Goal: Task Accomplishment & Management: Manage account settings

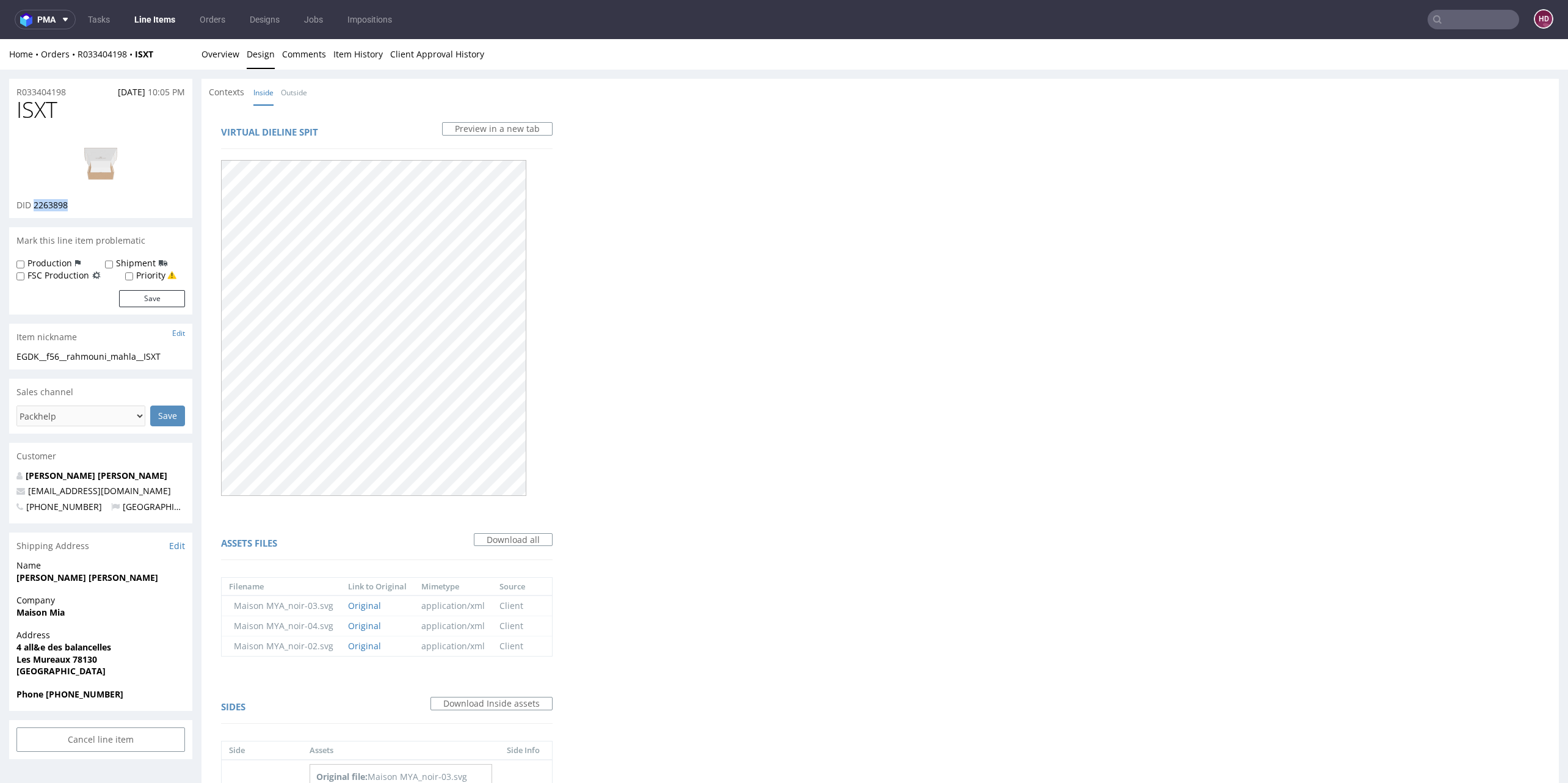
click at [162, 20] on link "Line Items" at bounding box center [154, 20] width 55 height 20
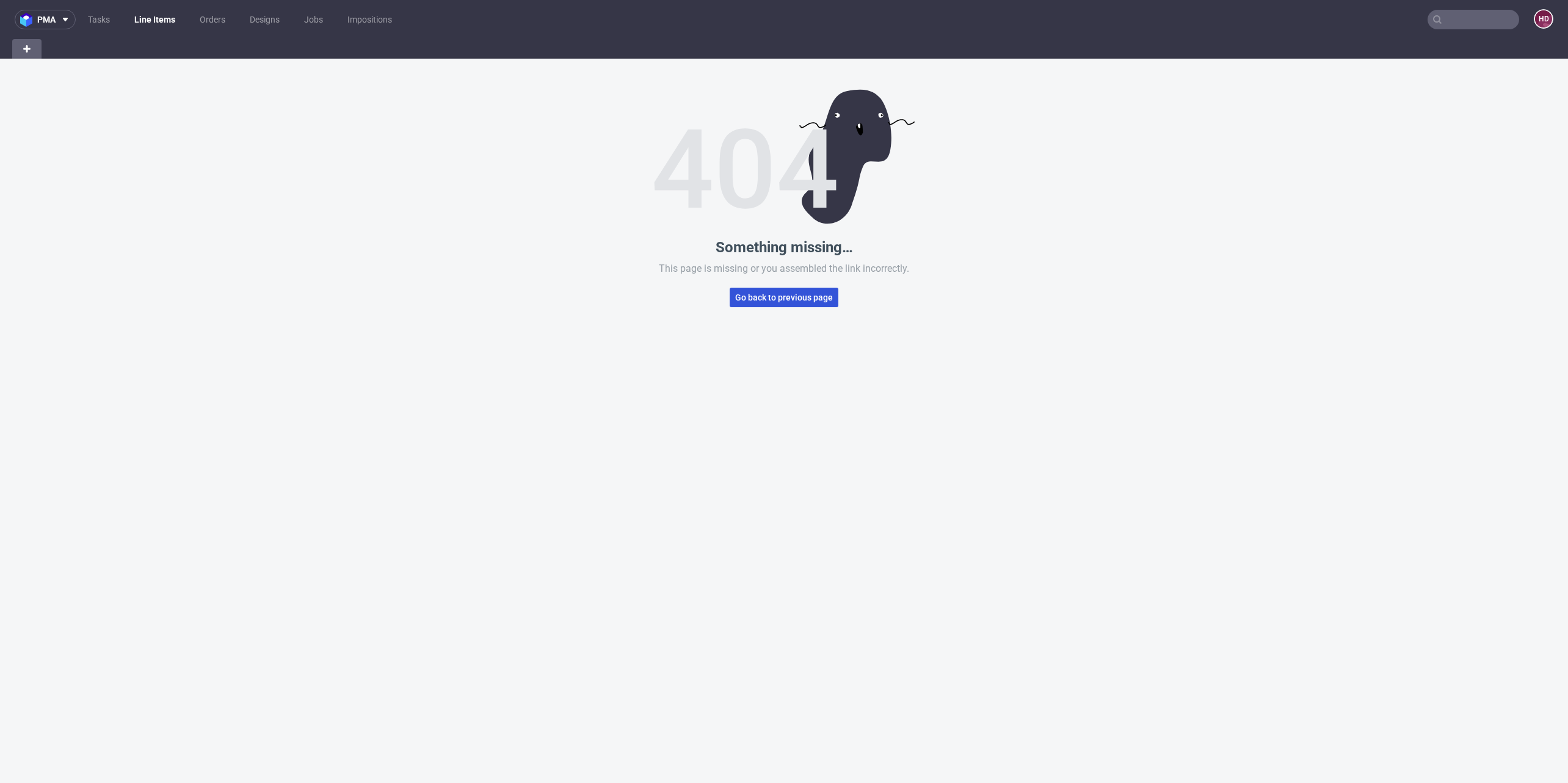
click at [769, 295] on span "Go back to previous page" at bounding box center [784, 297] width 98 height 8
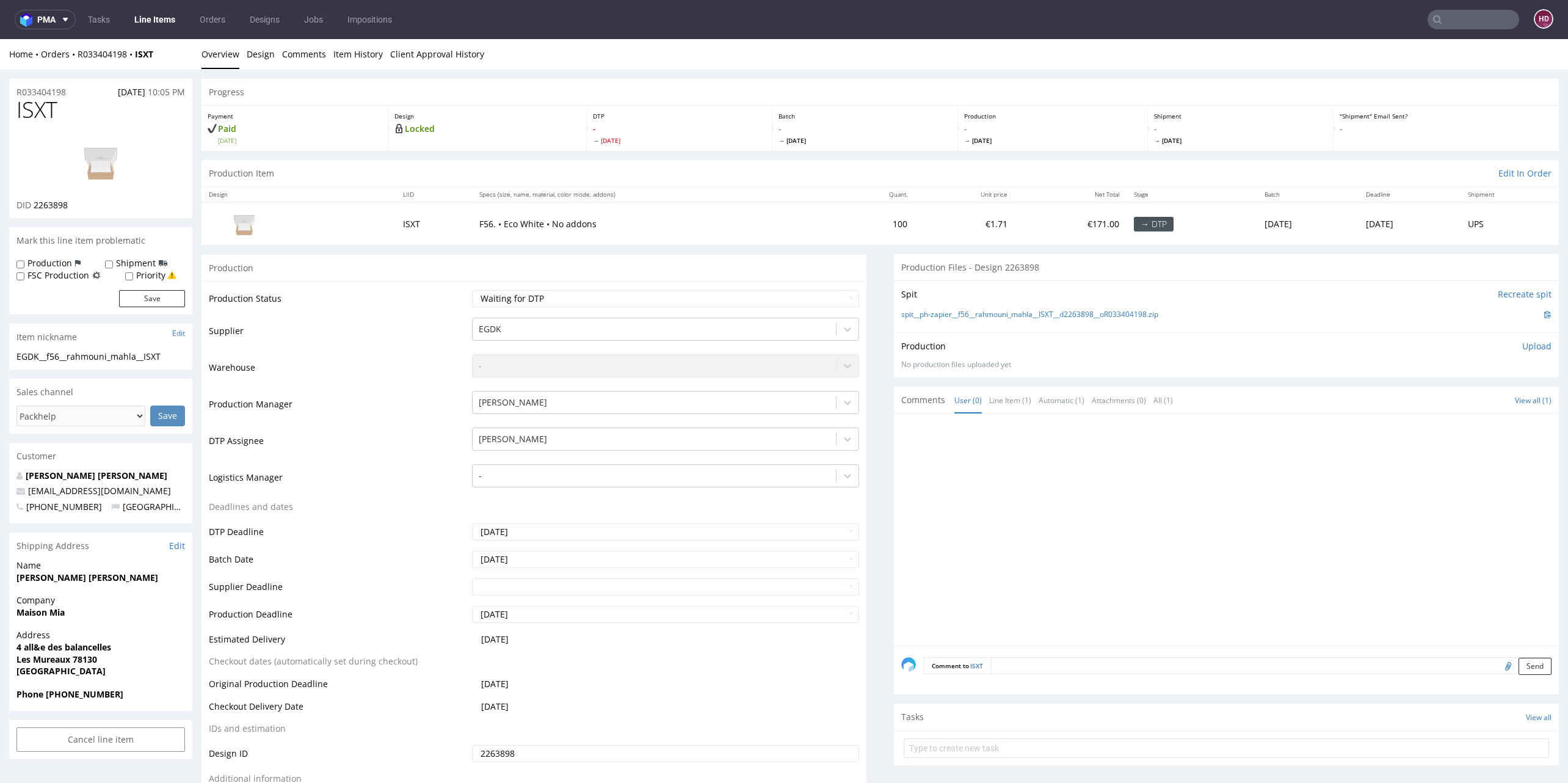
click at [164, 17] on link "Line Items" at bounding box center [154, 20] width 55 height 20
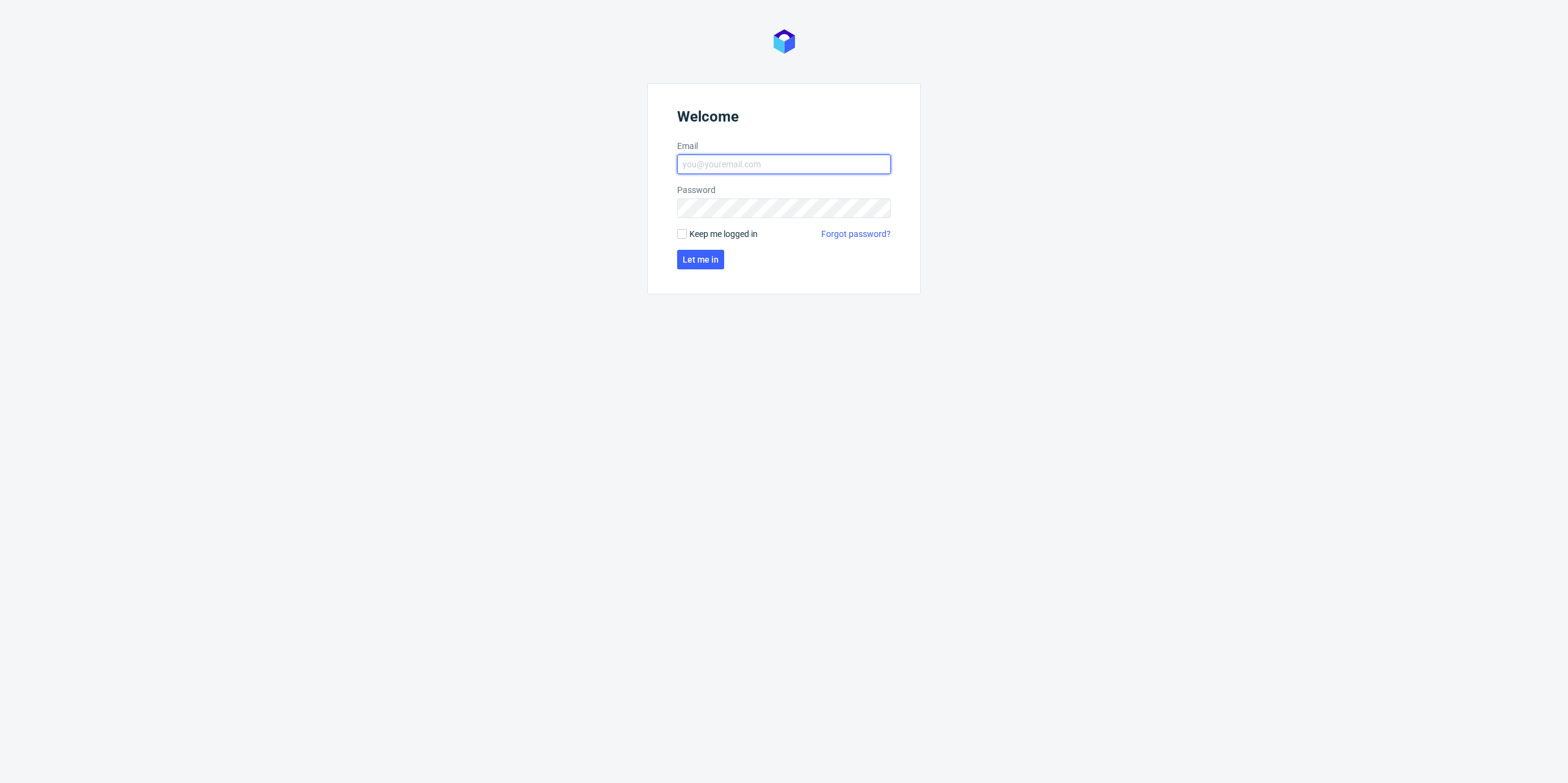
click at [743, 170] on input "Email" at bounding box center [784, 164] width 213 height 20
type input "[EMAIL_ADDRESS][DOMAIN_NAME]"
click button "Let me in" at bounding box center [701, 260] width 47 height 20
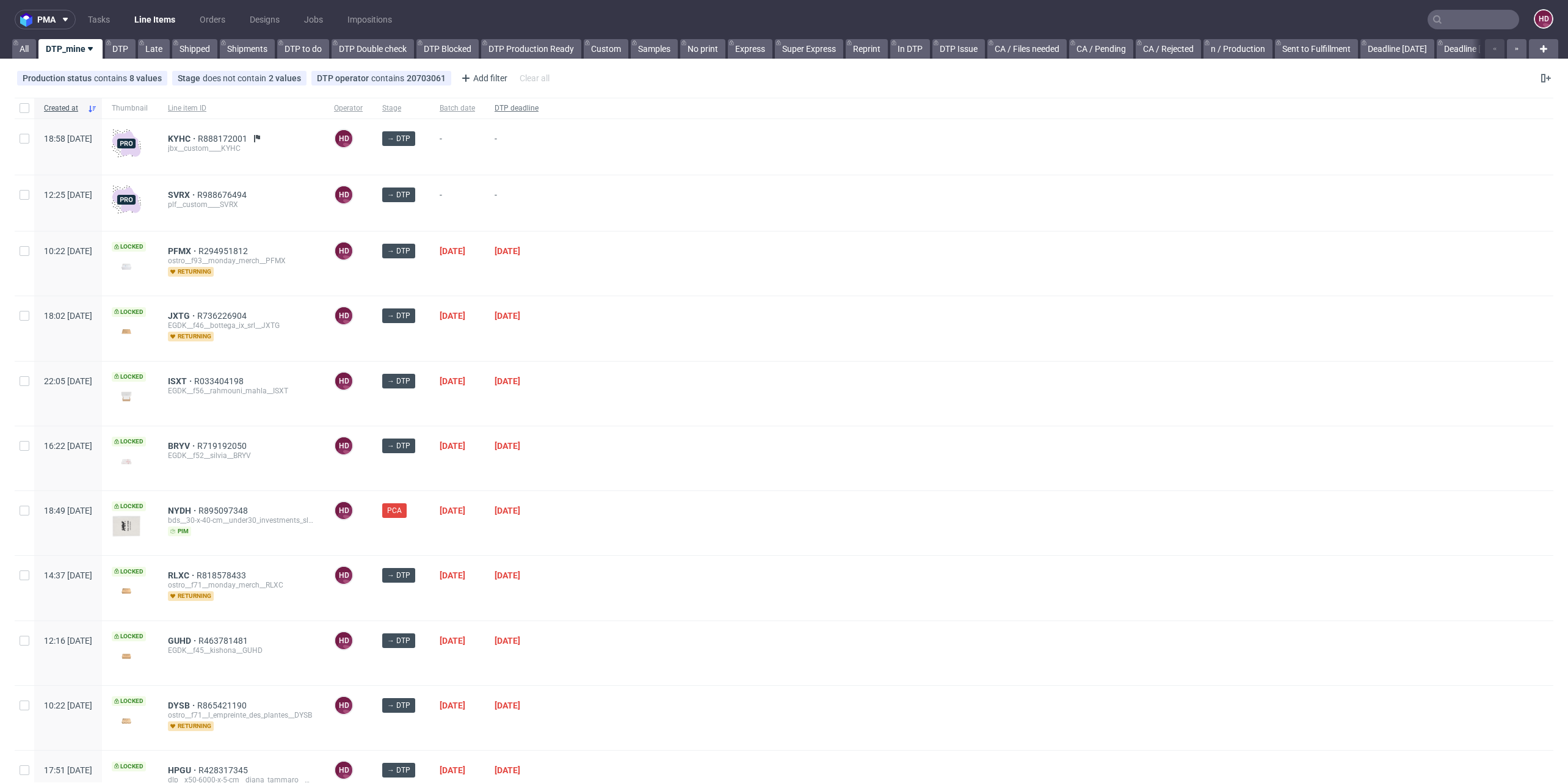
click at [538, 107] on span "DTP deadline" at bounding box center [516, 109] width 44 height 11
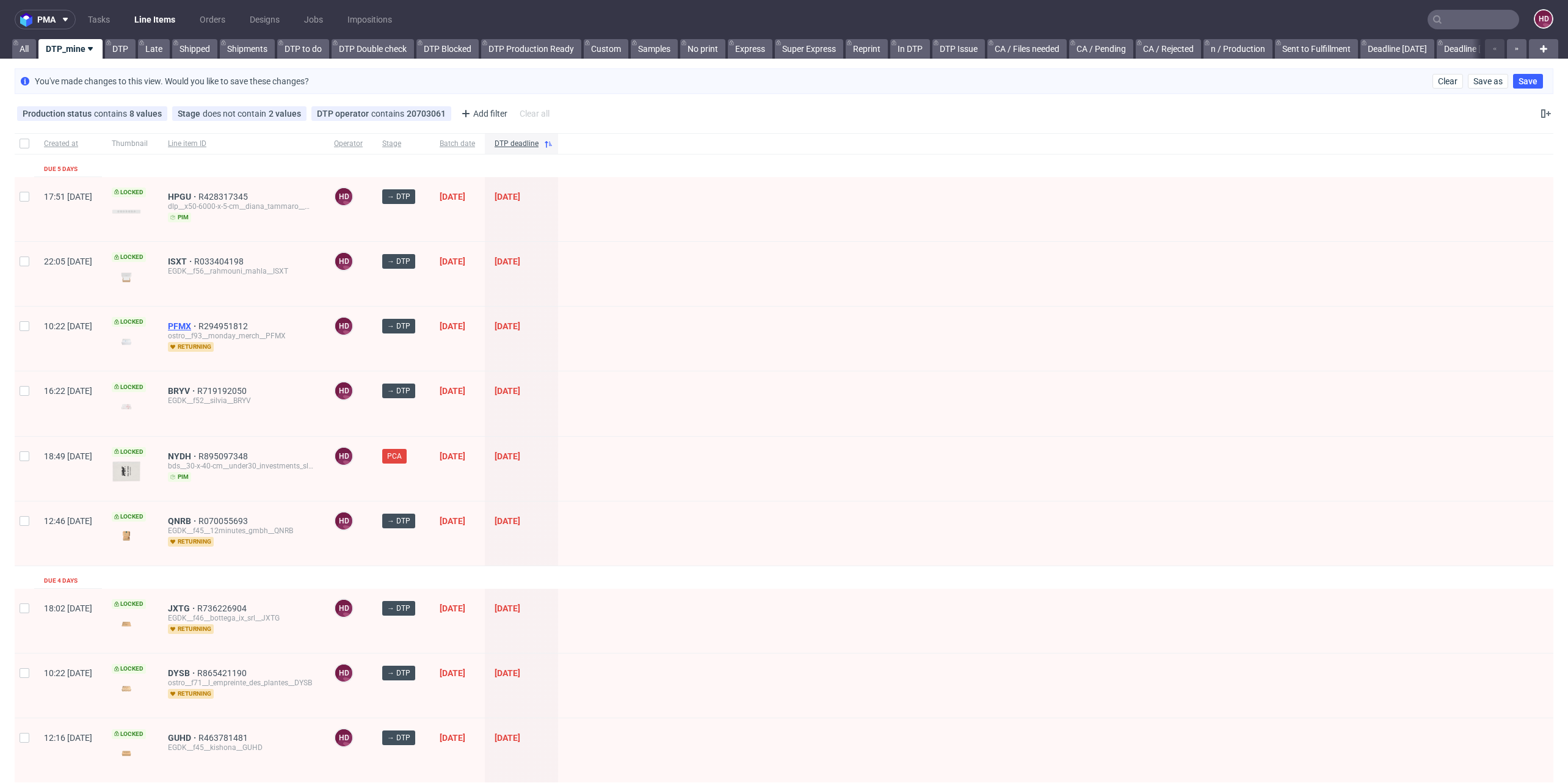
click at [198, 323] on span "PFMX" at bounding box center [183, 326] width 30 height 10
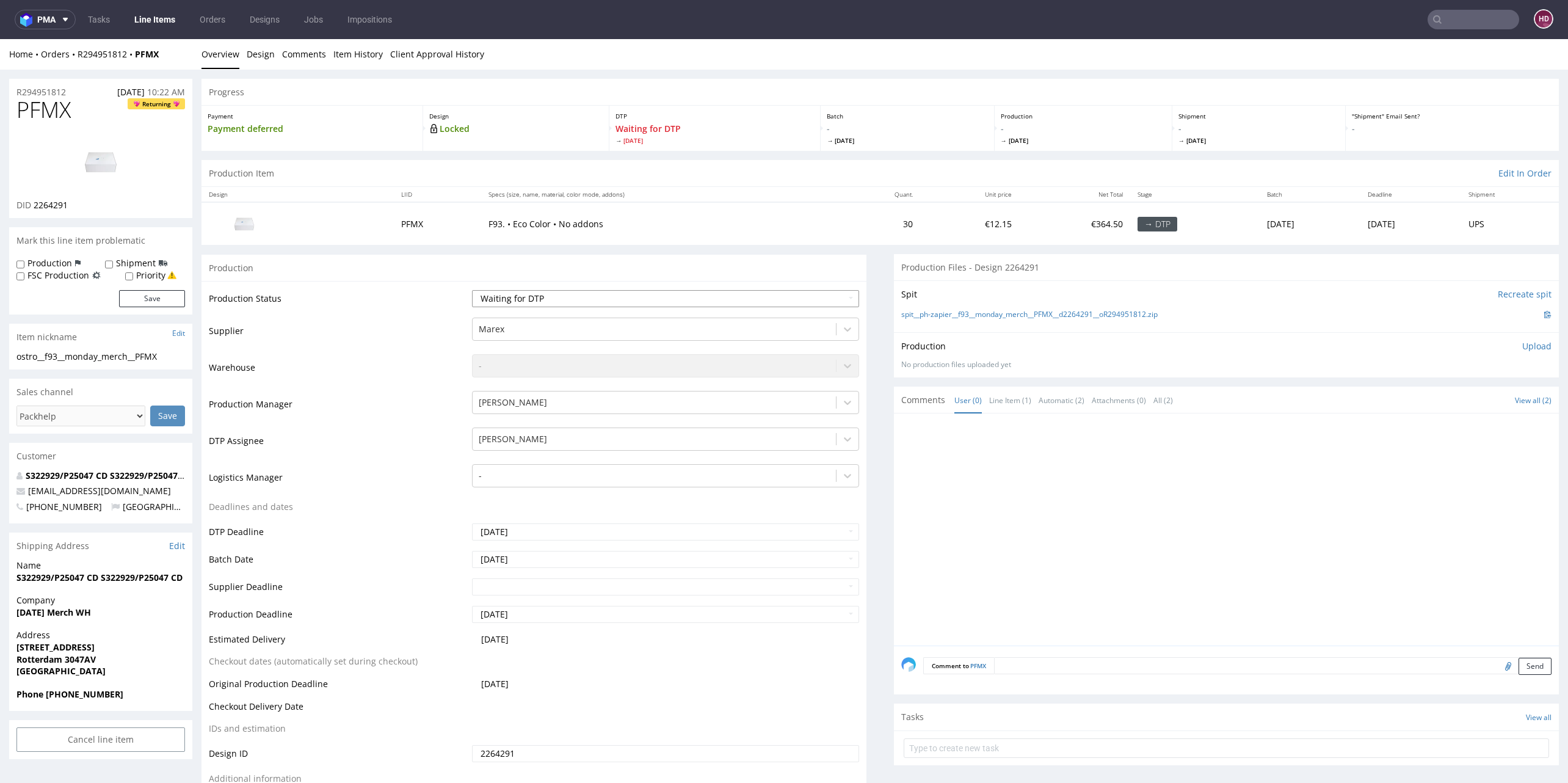
click at [515, 296] on select "Waiting for Artwork Waiting for Diecut Waiting for Mockup Waiting for DTP Waiti…" at bounding box center [666, 298] width 387 height 17
click at [261, 55] on link "Design" at bounding box center [260, 53] width 28 height 30
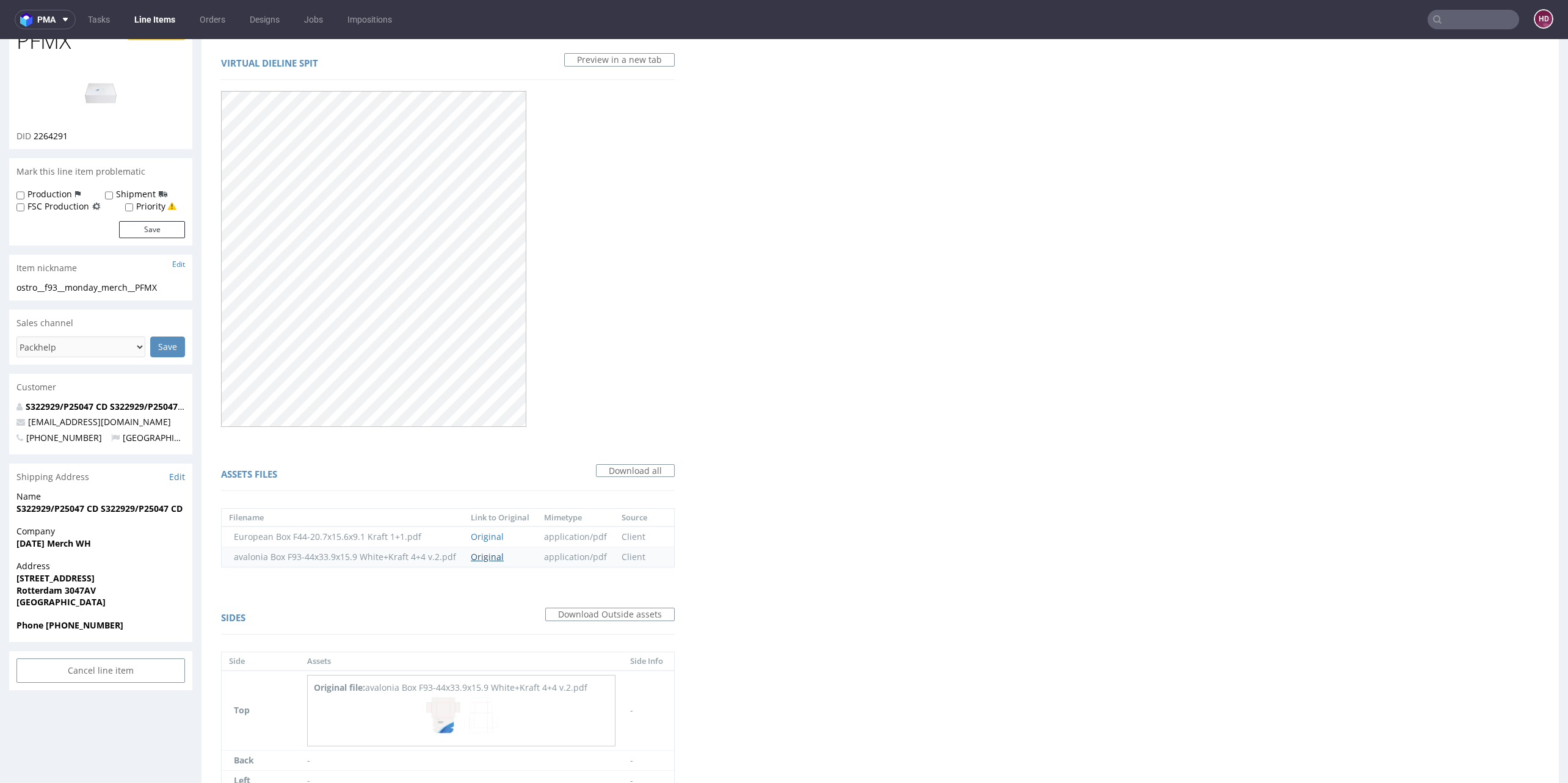
scroll to position [114, 0]
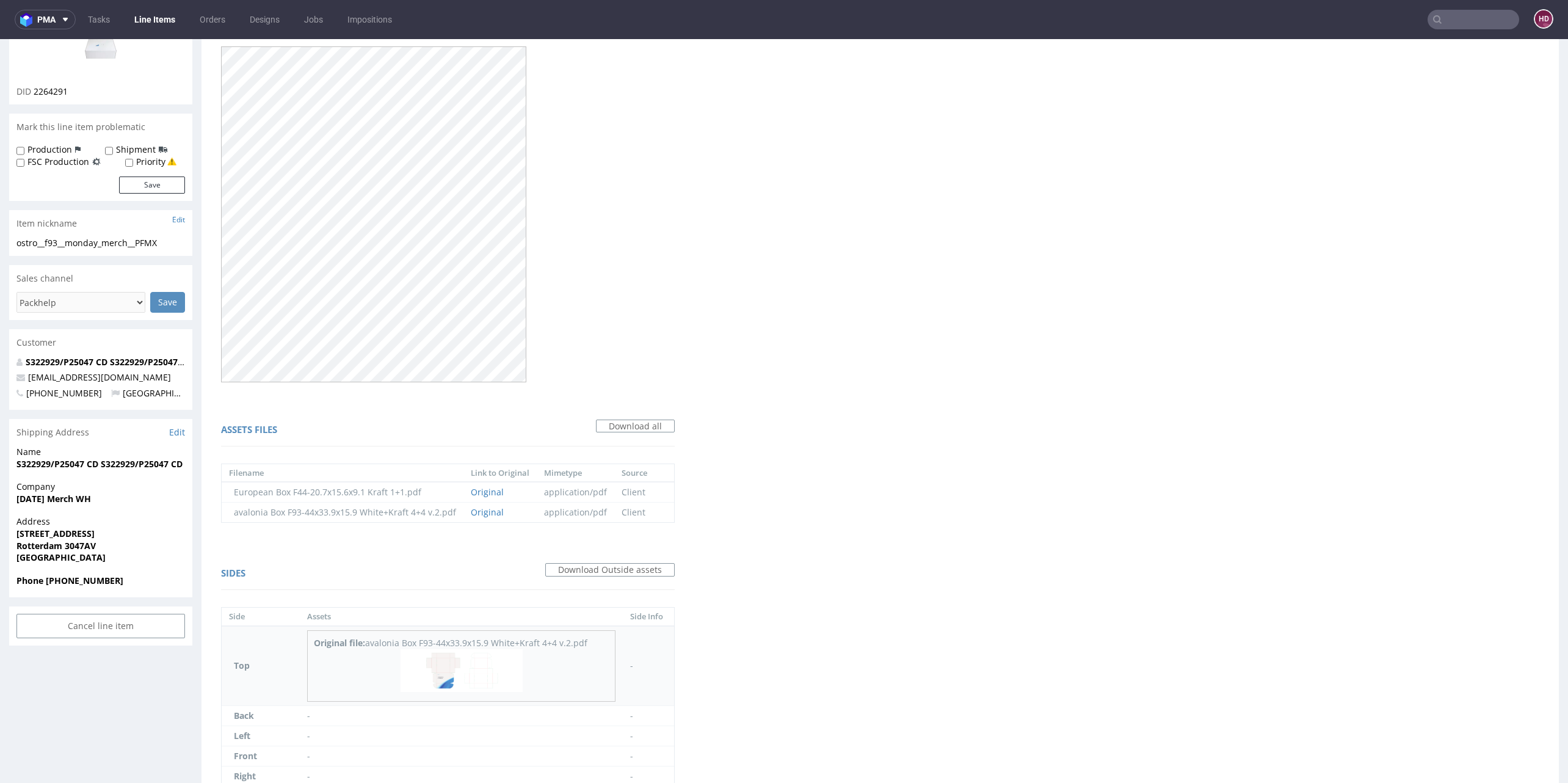
click at [510, 654] on img at bounding box center [462, 671] width 122 height 43
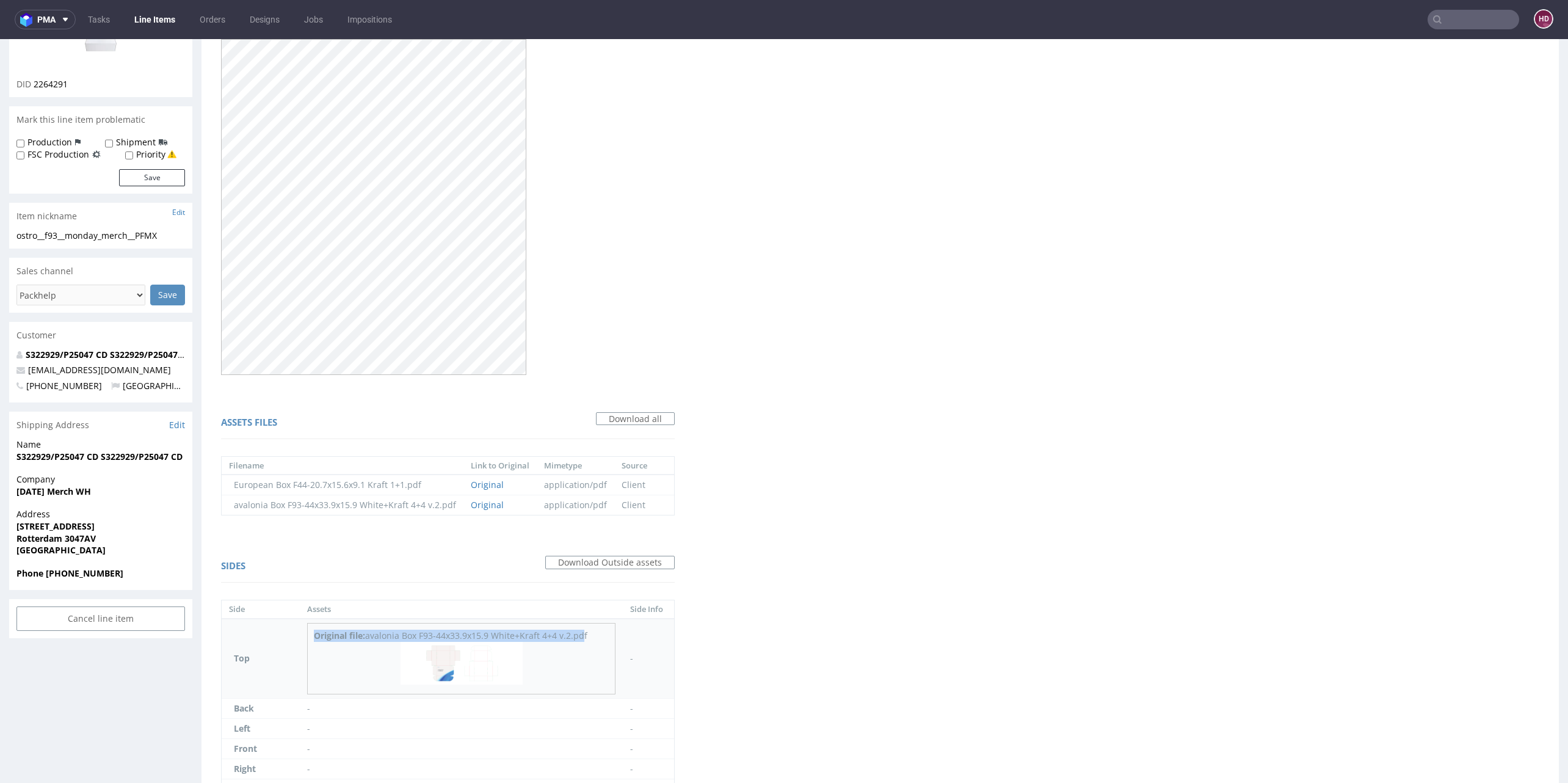
click at [577, 630] on div "Original file: avalonia Box F93-44x33.9x15.9 White+Kraft 4+4 v.2.pdf" at bounding box center [461, 636] width 295 height 12
click at [572, 635] on div "Original file: avalonia Box F93-44x33.9x15.9 White+Kraft 4+4 v.2.pdf" at bounding box center [461, 636] width 295 height 12
click at [567, 639] on div "Original file: avalonia Box F93-44x33.9x15.9 White+Kraft 4+4 v.2.pdf" at bounding box center [461, 636] width 295 height 12
click at [503, 652] on img at bounding box center [462, 663] width 122 height 43
click at [164, 19] on link "Line Items" at bounding box center [154, 20] width 55 height 20
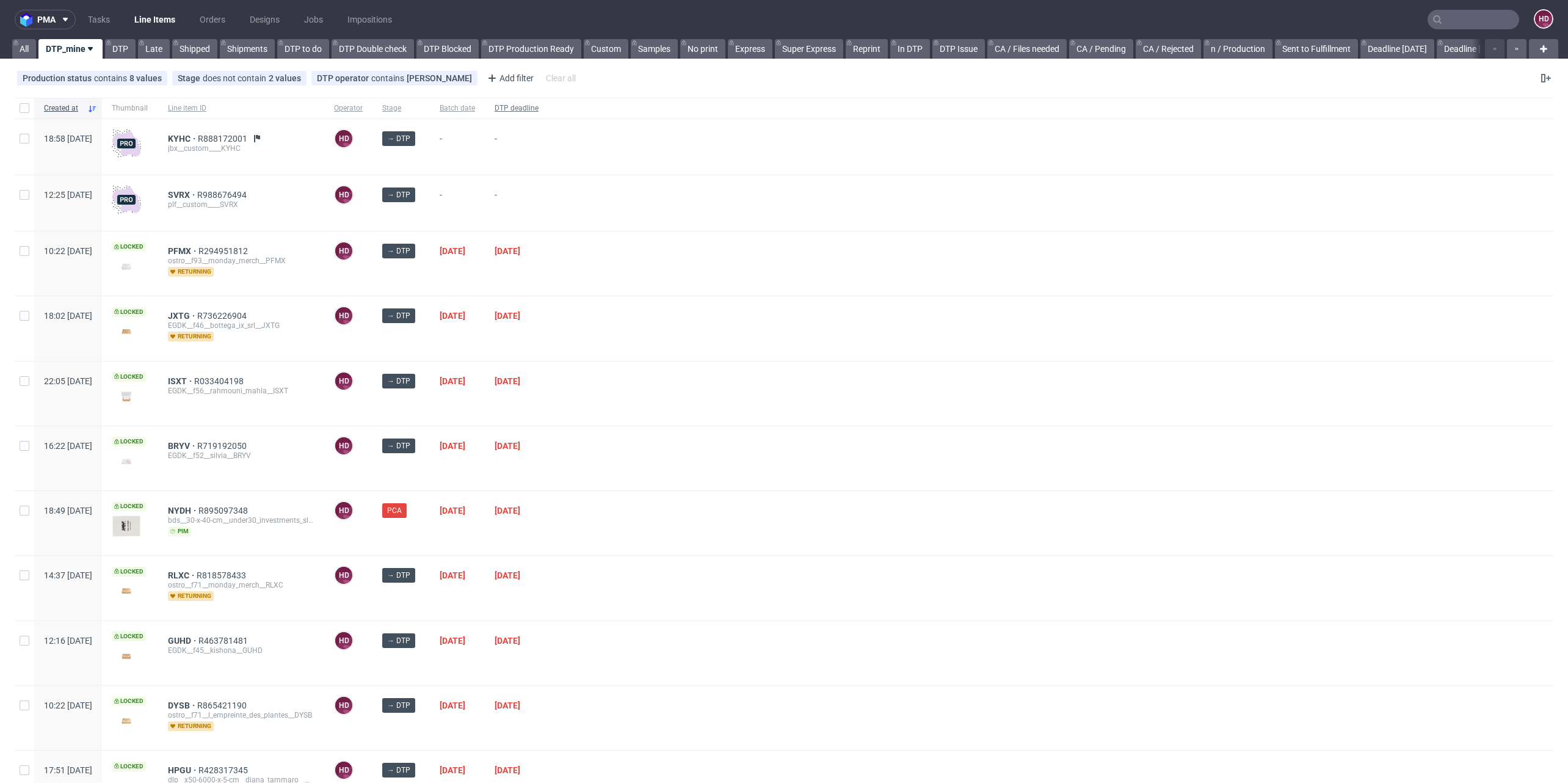
click at [538, 106] on span "DTP deadline" at bounding box center [516, 109] width 44 height 11
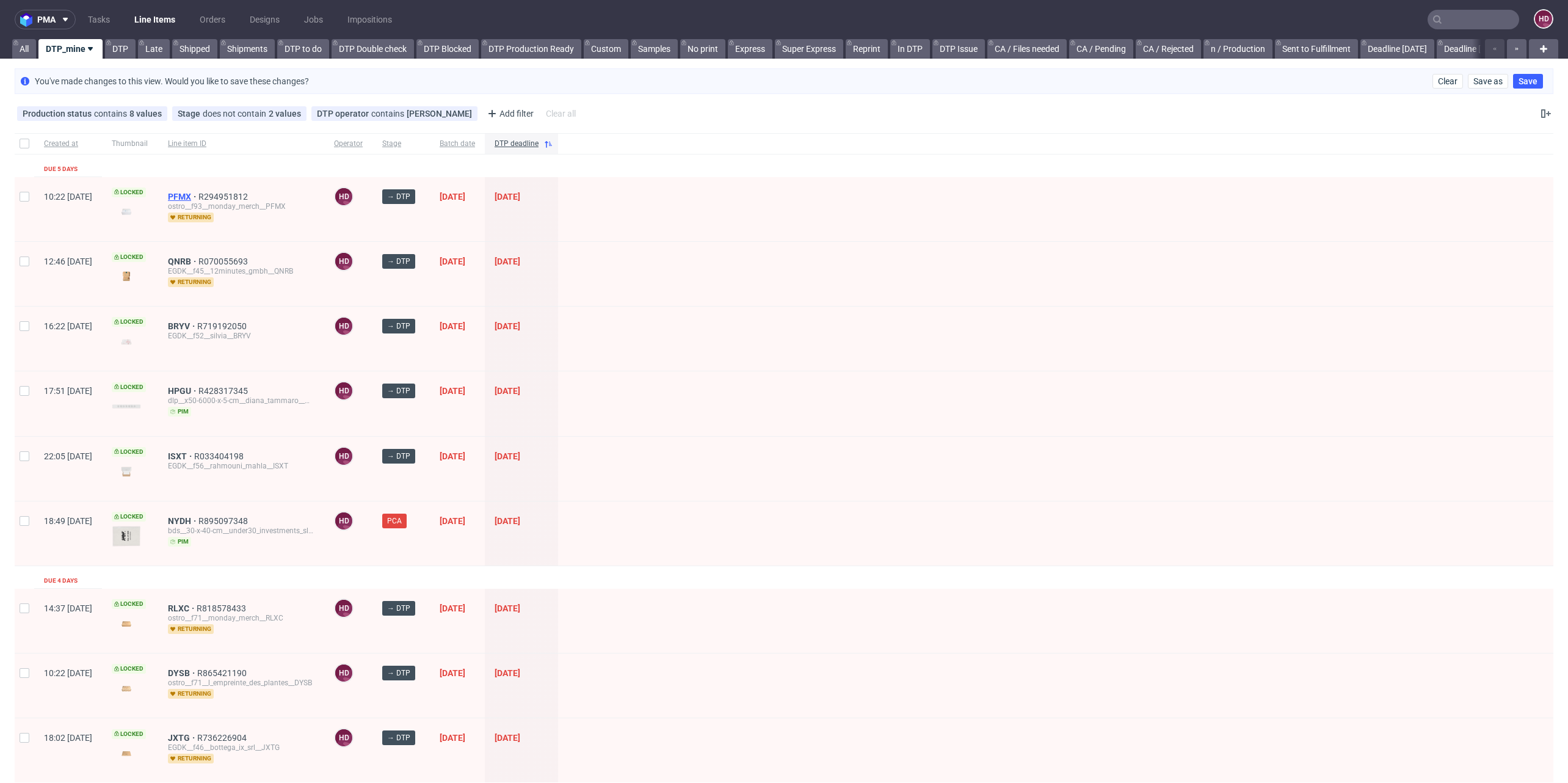
click at [198, 191] on span "PFMX" at bounding box center [183, 196] width 30 height 10
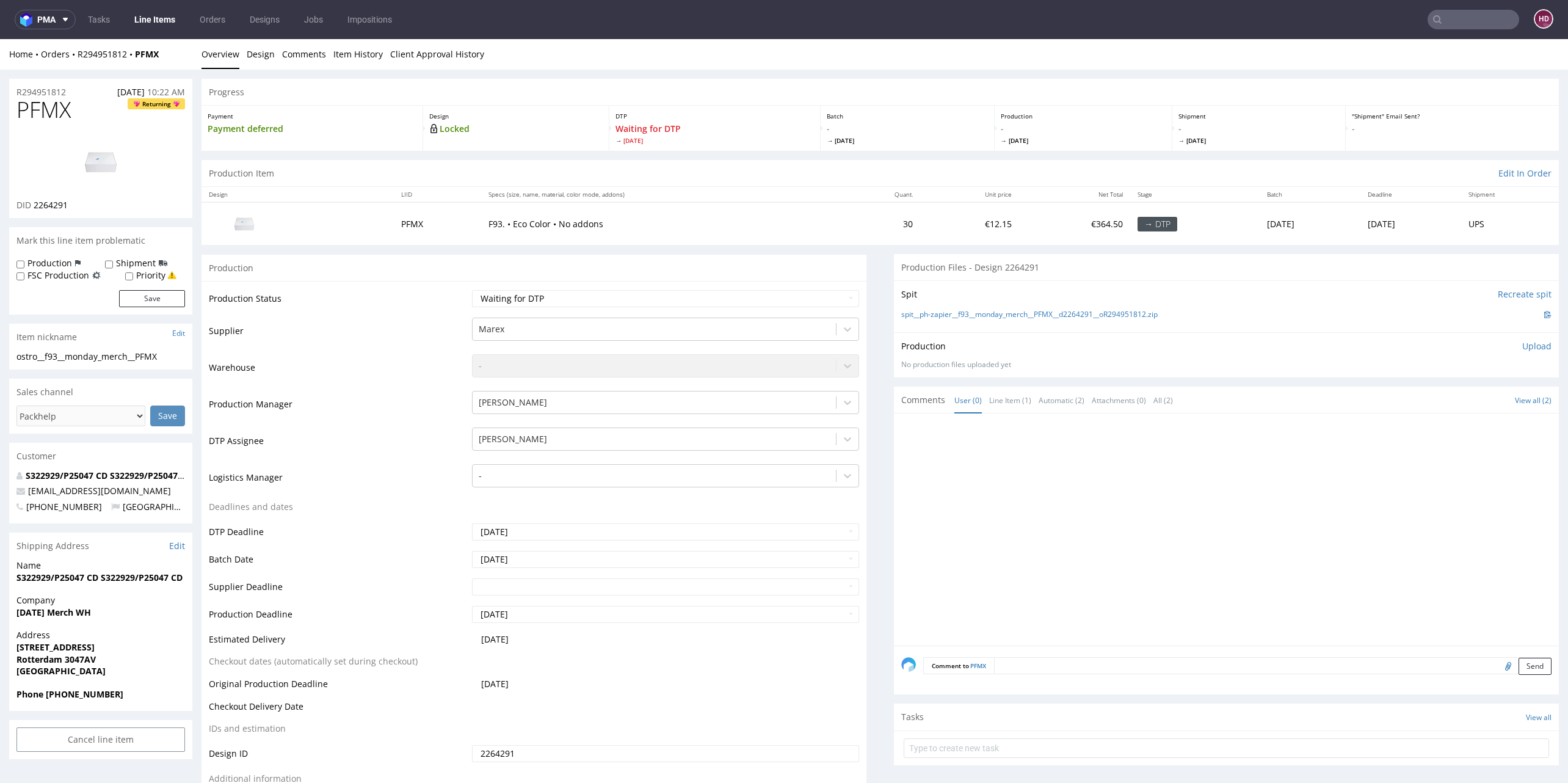
click at [103, 118] on h1 "PFMX Returning" at bounding box center [101, 110] width 169 height 24
drag, startPoint x: 101, startPoint y: 117, endPoint x: 13, endPoint y: 113, distance: 88.1
click at [13, 113] on div "PFMX Returning DID 2264291" at bounding box center [100, 158] width 183 height 120
click at [87, 117] on h1 "PFMX Returning" at bounding box center [101, 110] width 169 height 24
drag, startPoint x: 84, startPoint y: 115, endPoint x: 14, endPoint y: 104, distance: 70.9
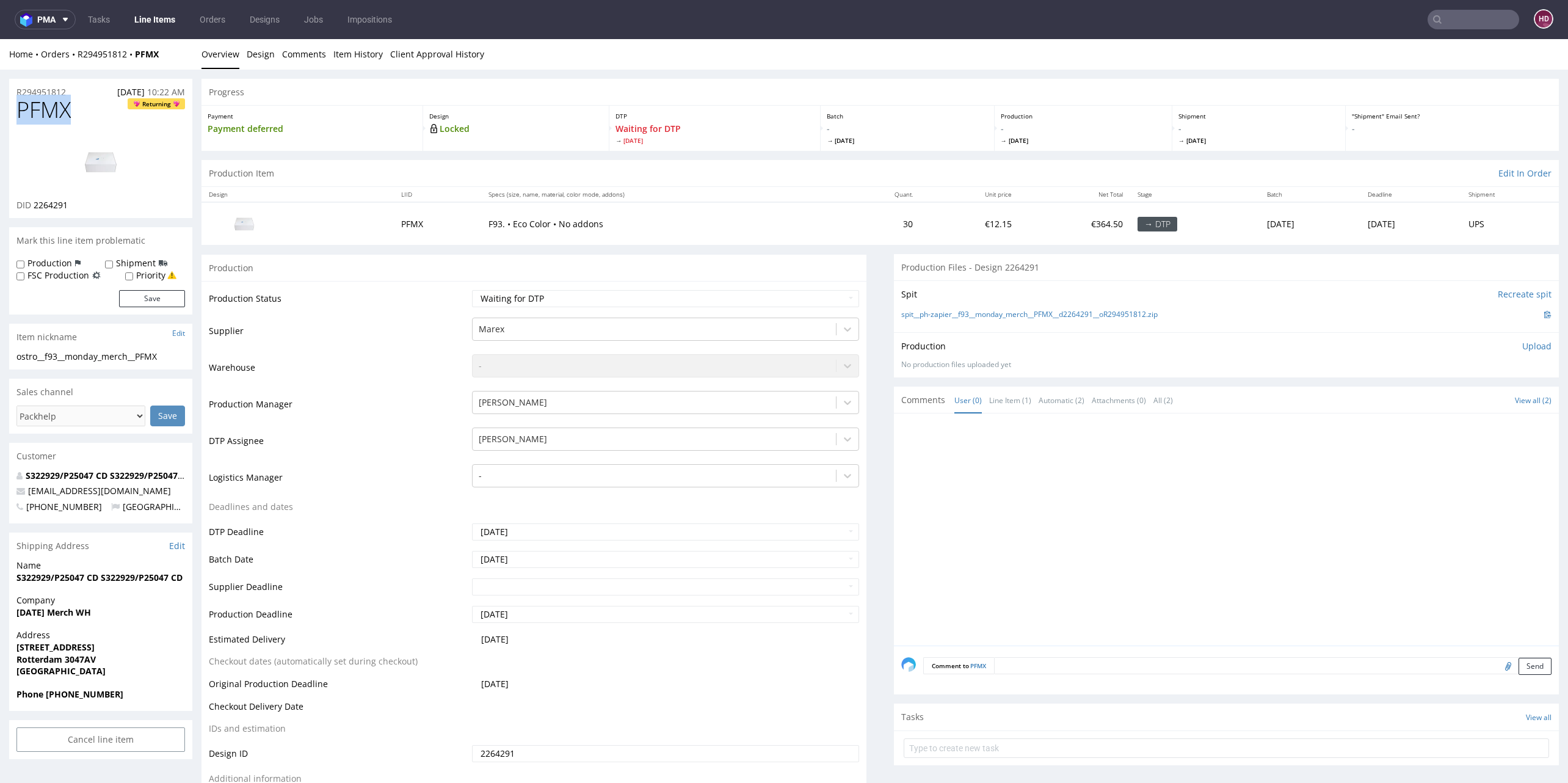
click at [14, 104] on div "PFMX Returning DID 2264291" at bounding box center [100, 158] width 183 height 120
copy span "PFMX"
click at [170, 355] on div "ostro__f93__monday_merch__PFMX" at bounding box center [101, 357] width 169 height 12
drag, startPoint x: 170, startPoint y: 355, endPoint x: -22, endPoint y: 348, distance: 192.1
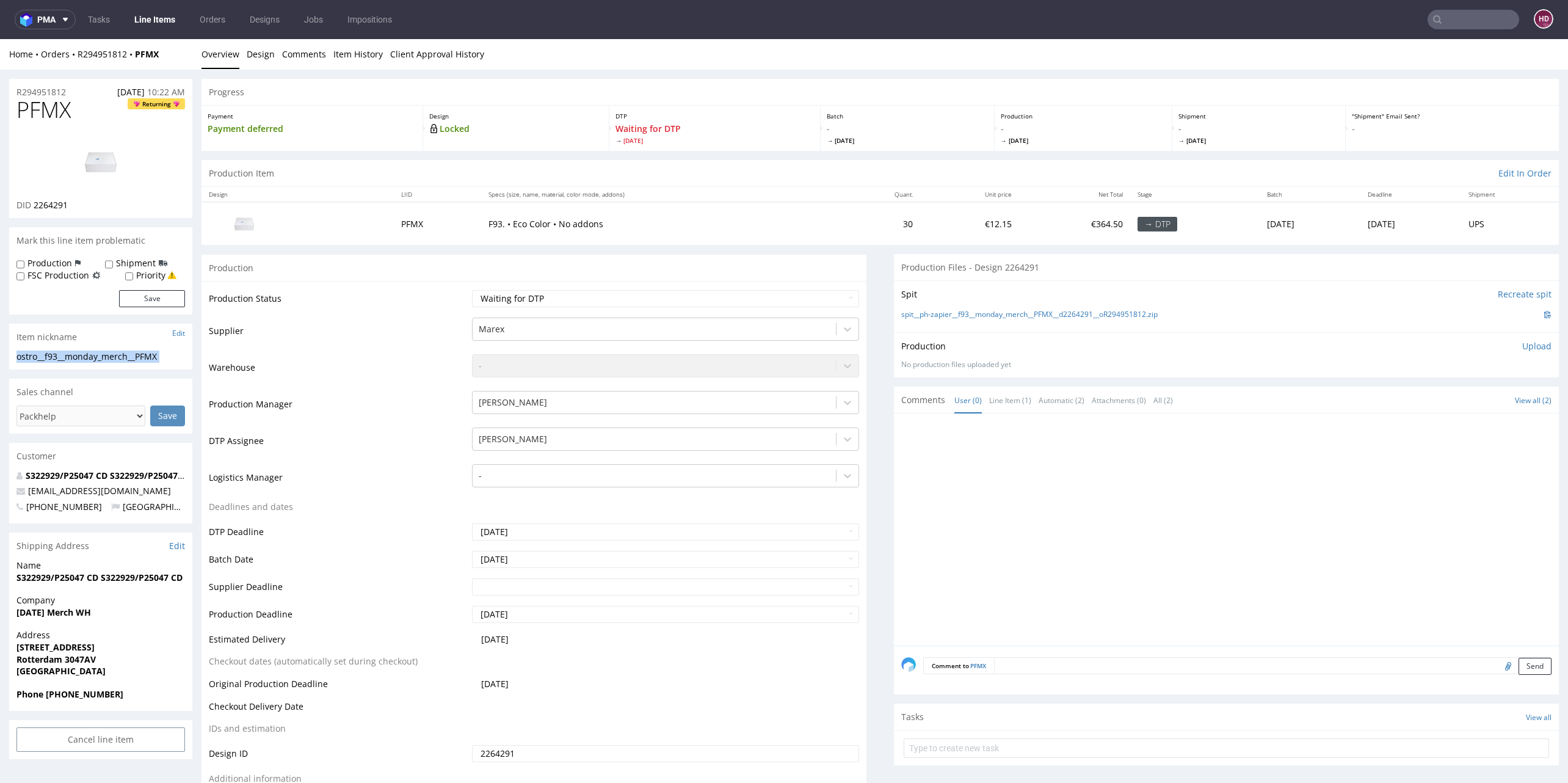
copy section "ostro__f93__monday_merch__PFMX Update"
drag, startPoint x: 68, startPoint y: 87, endPoint x: -8, endPoint y: 87, distance: 76.0
copy p "R294951812"
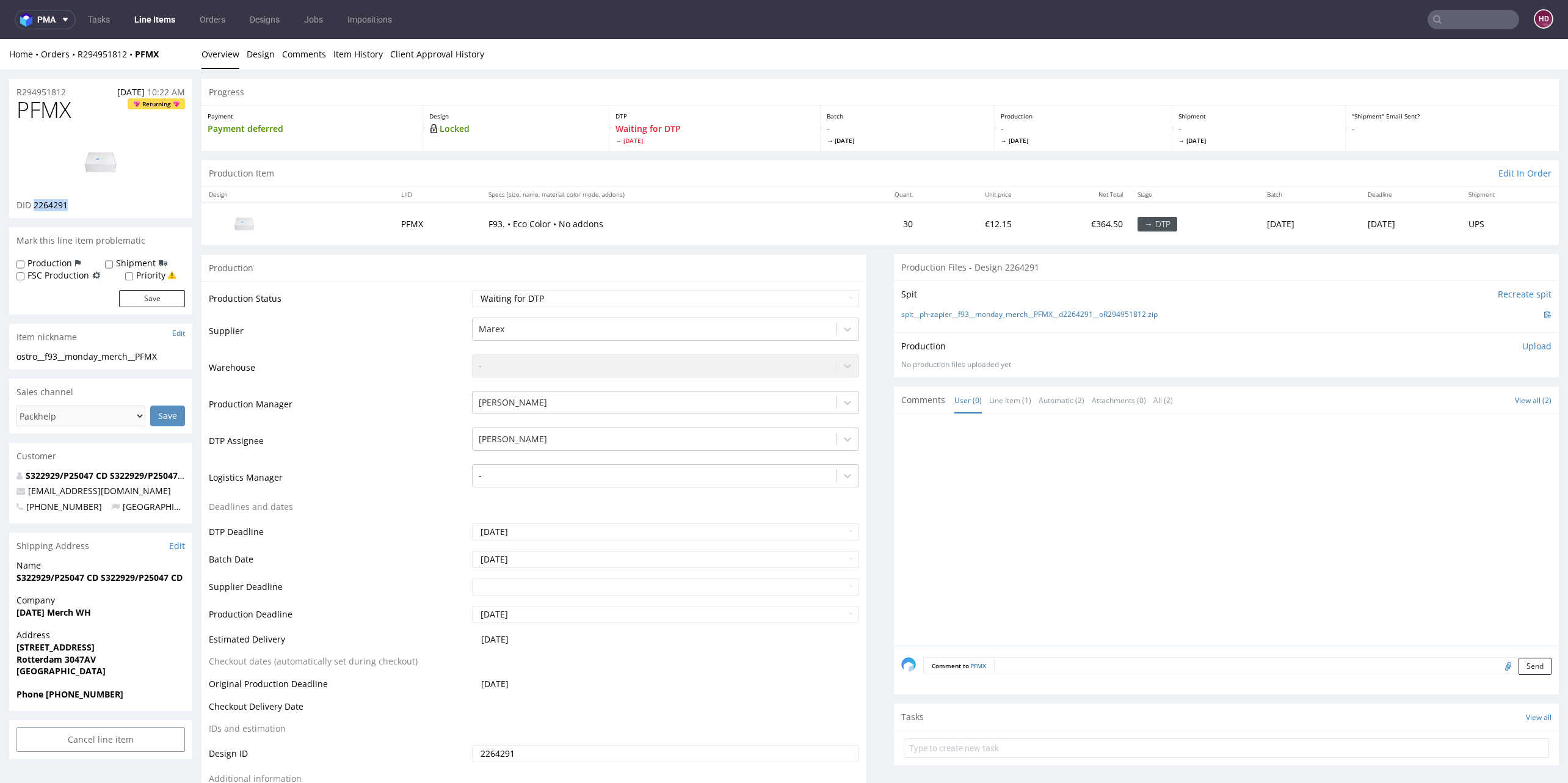
drag, startPoint x: 86, startPoint y: 205, endPoint x: 33, endPoint y: 204, distance: 53.0
click at [33, 204] on div "DID 2264291" at bounding box center [101, 205] width 169 height 12
copy span "2264291"
drag, startPoint x: 166, startPoint y: 359, endPoint x: 11, endPoint y: 352, distance: 155.2
click at [11, 352] on div "ostro__f93__monday_merch__PFMX ostro__f93 __monday_merch__PFMX Update" at bounding box center [100, 361] width 183 height 20
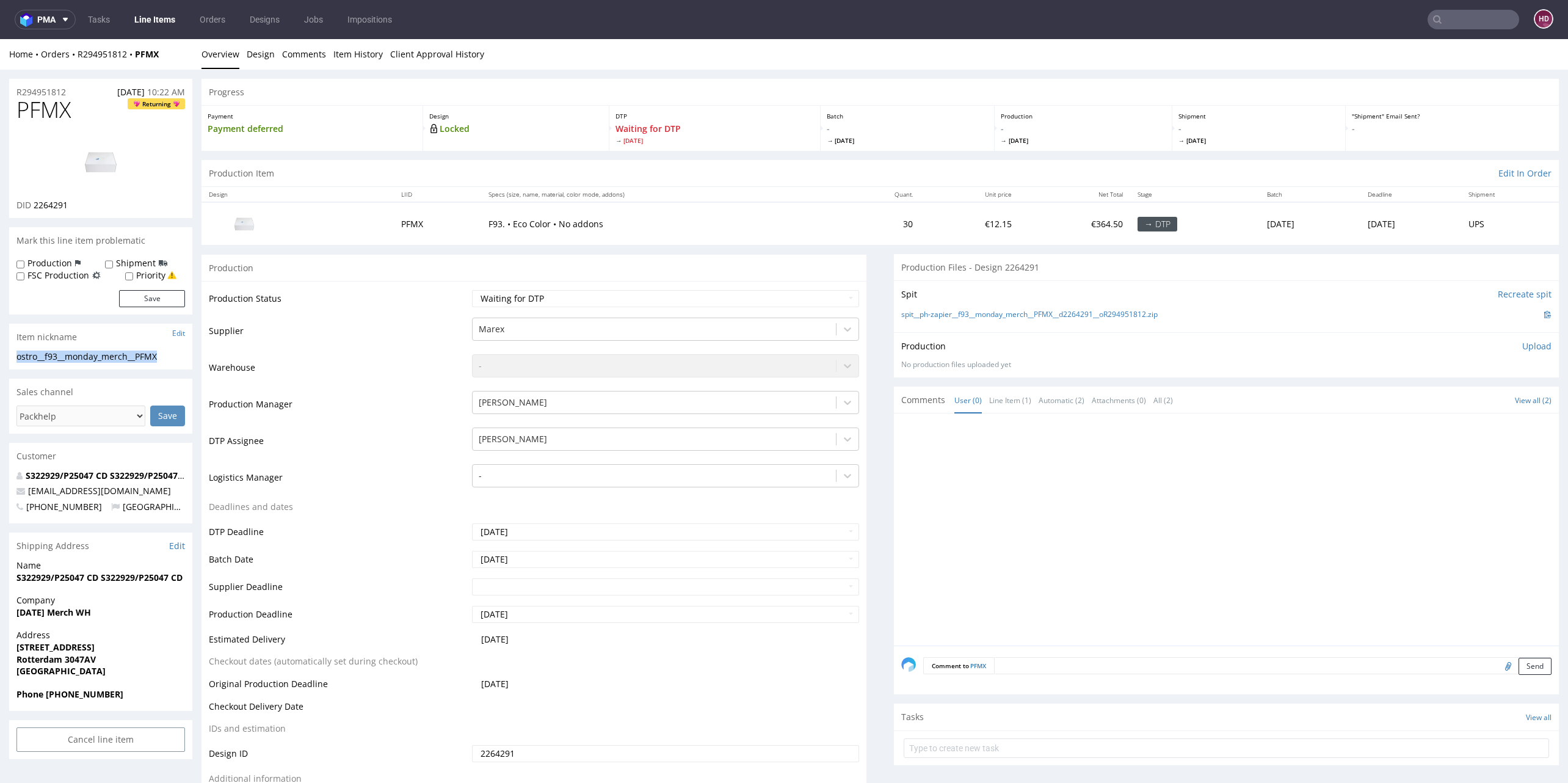
copy div "ostro__f93__monday_merch__PFMX"
click at [762, 295] on select "Waiting for Artwork Waiting for Diecut Waiting for Mockup Waiting for DTP Waiti…" at bounding box center [666, 298] width 387 height 17
select select "dtp_in_process"
click at [472, 290] on select "Waiting for Artwork Waiting for Diecut Waiting for Mockup Waiting for DTP Waiti…" at bounding box center [666, 298] width 387 height 17
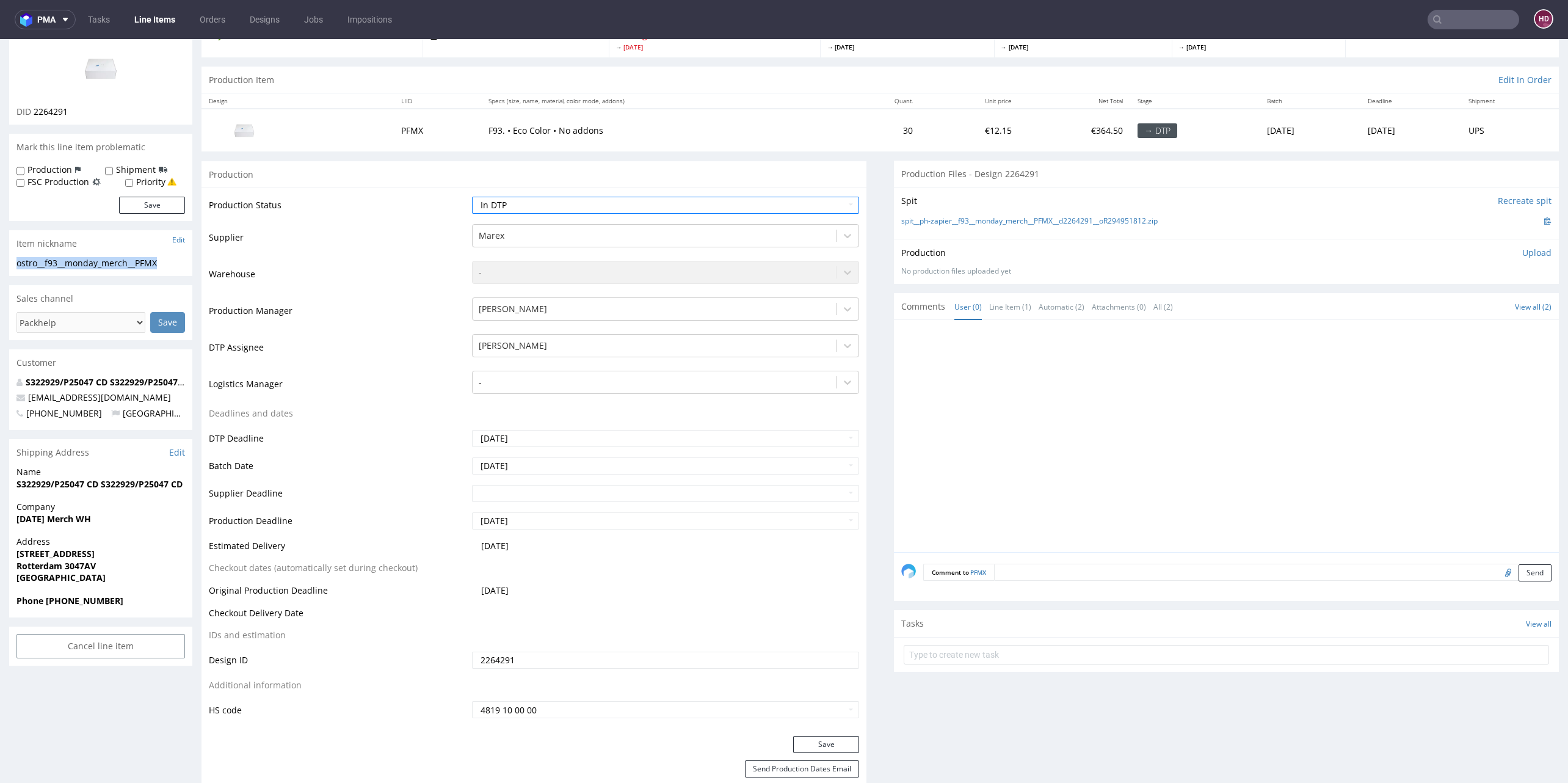
scroll to position [96, 0]
click at [829, 745] on button "Save" at bounding box center [826, 742] width 66 height 17
drag, startPoint x: 75, startPoint y: 107, endPoint x: 33, endPoint y: 106, distance: 42.0
click at [33, 106] on div "DID 2264291" at bounding box center [101, 109] width 169 height 12
copy span "2264291"
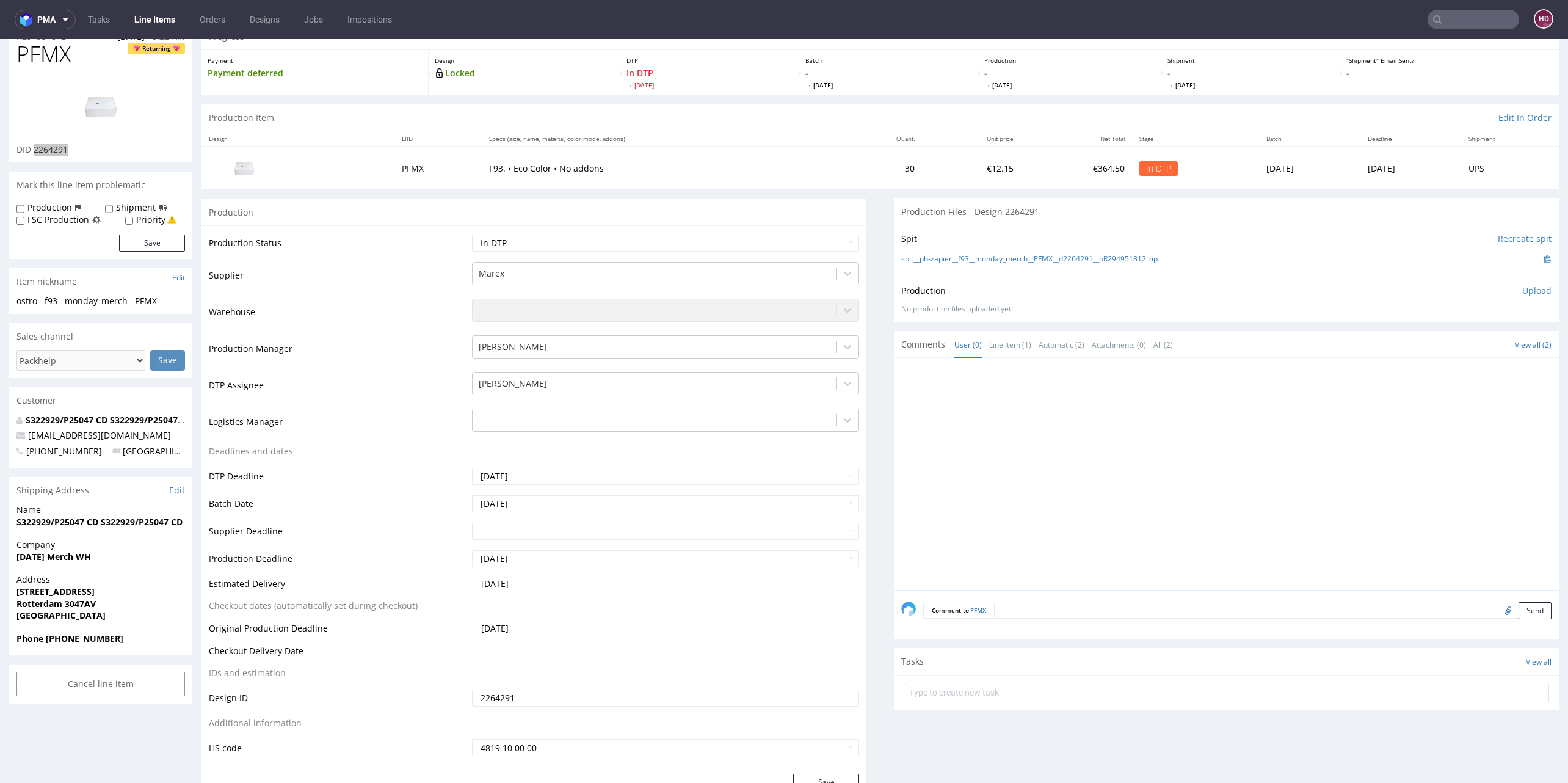
scroll to position [0, 0]
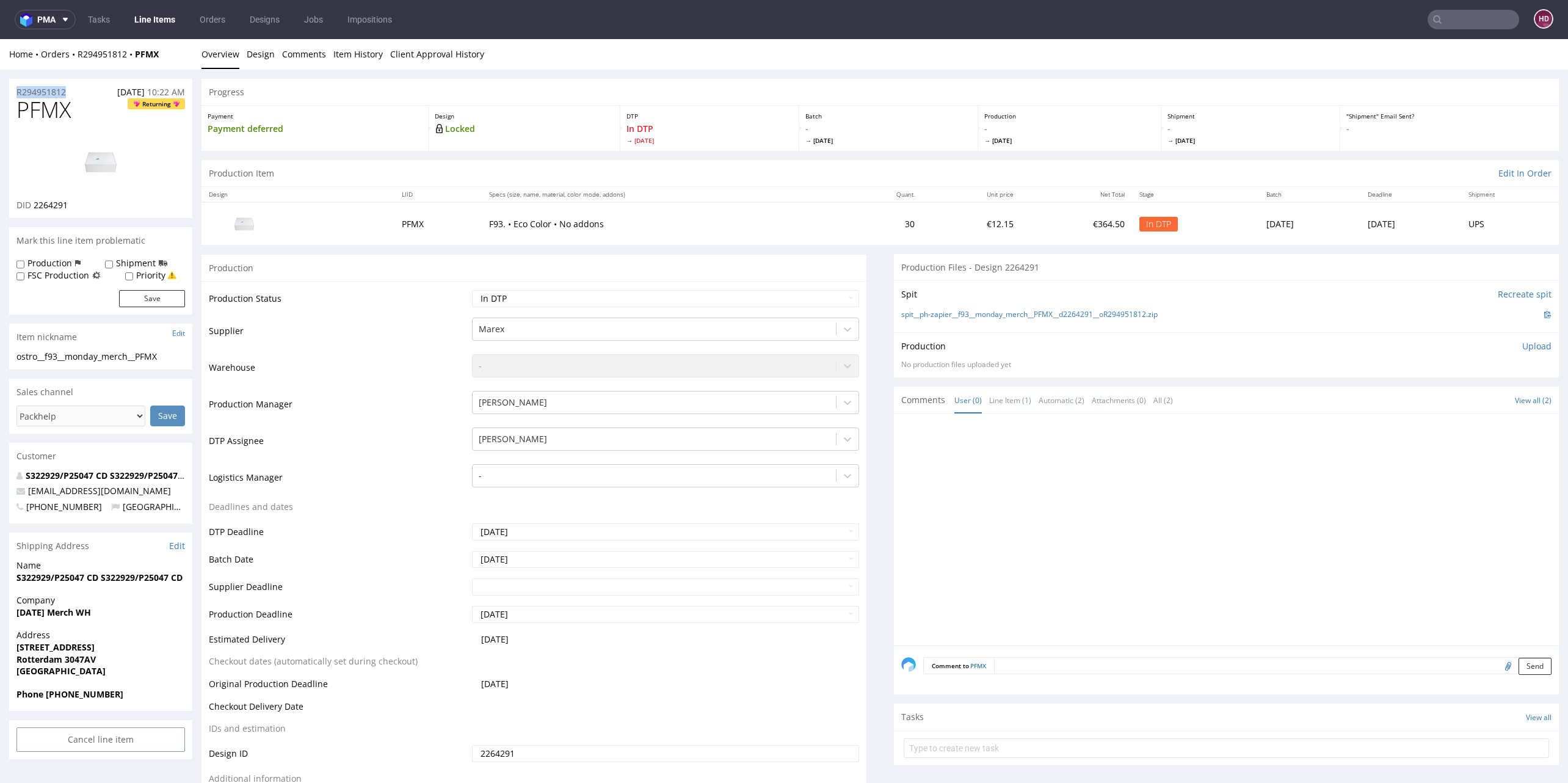
drag, startPoint x: 75, startPoint y: 94, endPoint x: 6, endPoint y: 92, distance: 69.0
copy p "R294951812"
click at [1522, 346] on p "Upload" at bounding box center [1537, 346] width 30 height 12
click at [1514, 346] on div "Production Upload" at bounding box center [1226, 346] width 650 height 12
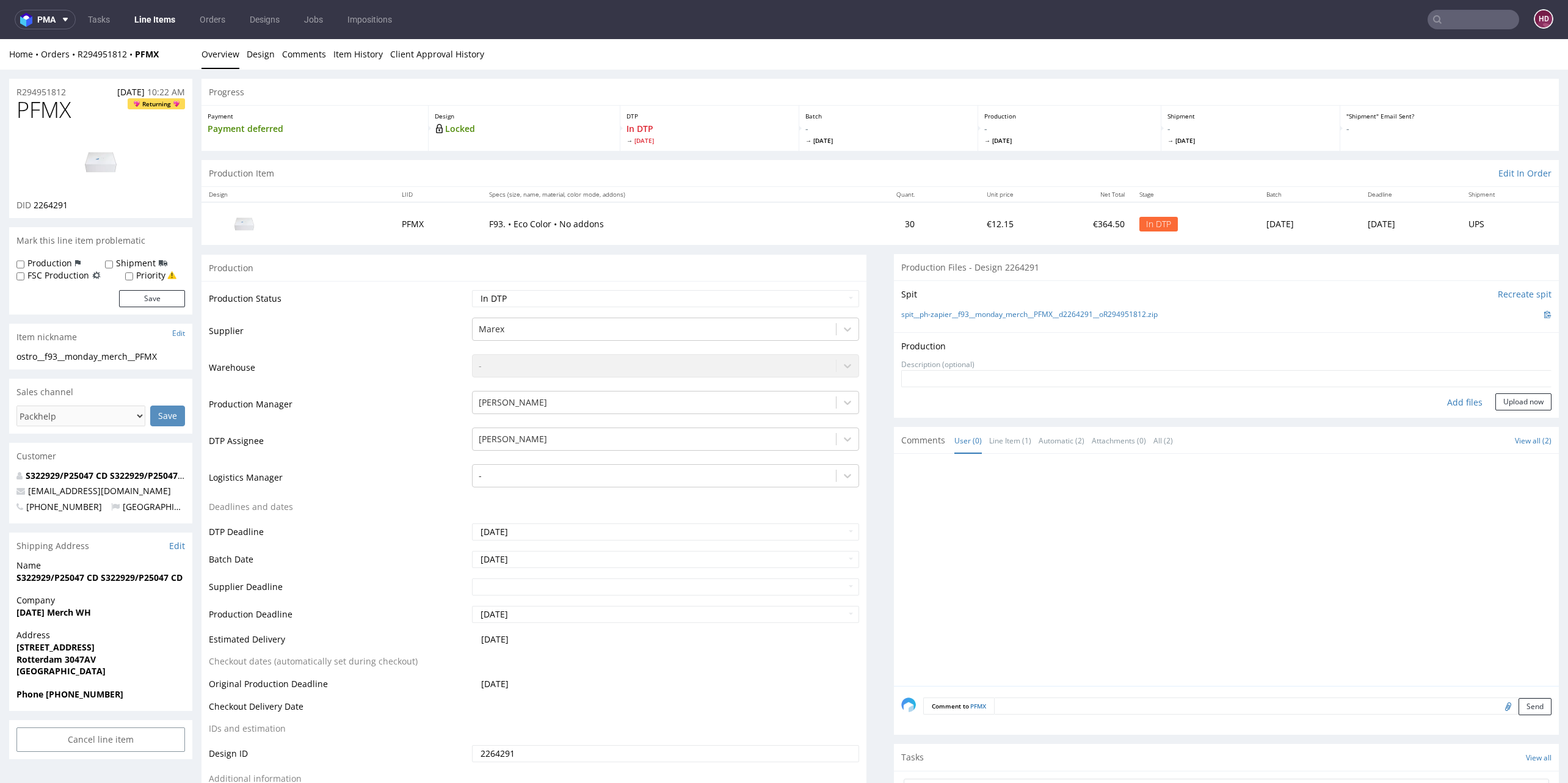
click at [1439, 403] on div "Add files" at bounding box center [1465, 403] width 61 height 18
type input "C:\fakepath\ostro__f93__monday_merch__PFMX__d2264291__oR294951812__inisde.pdf"
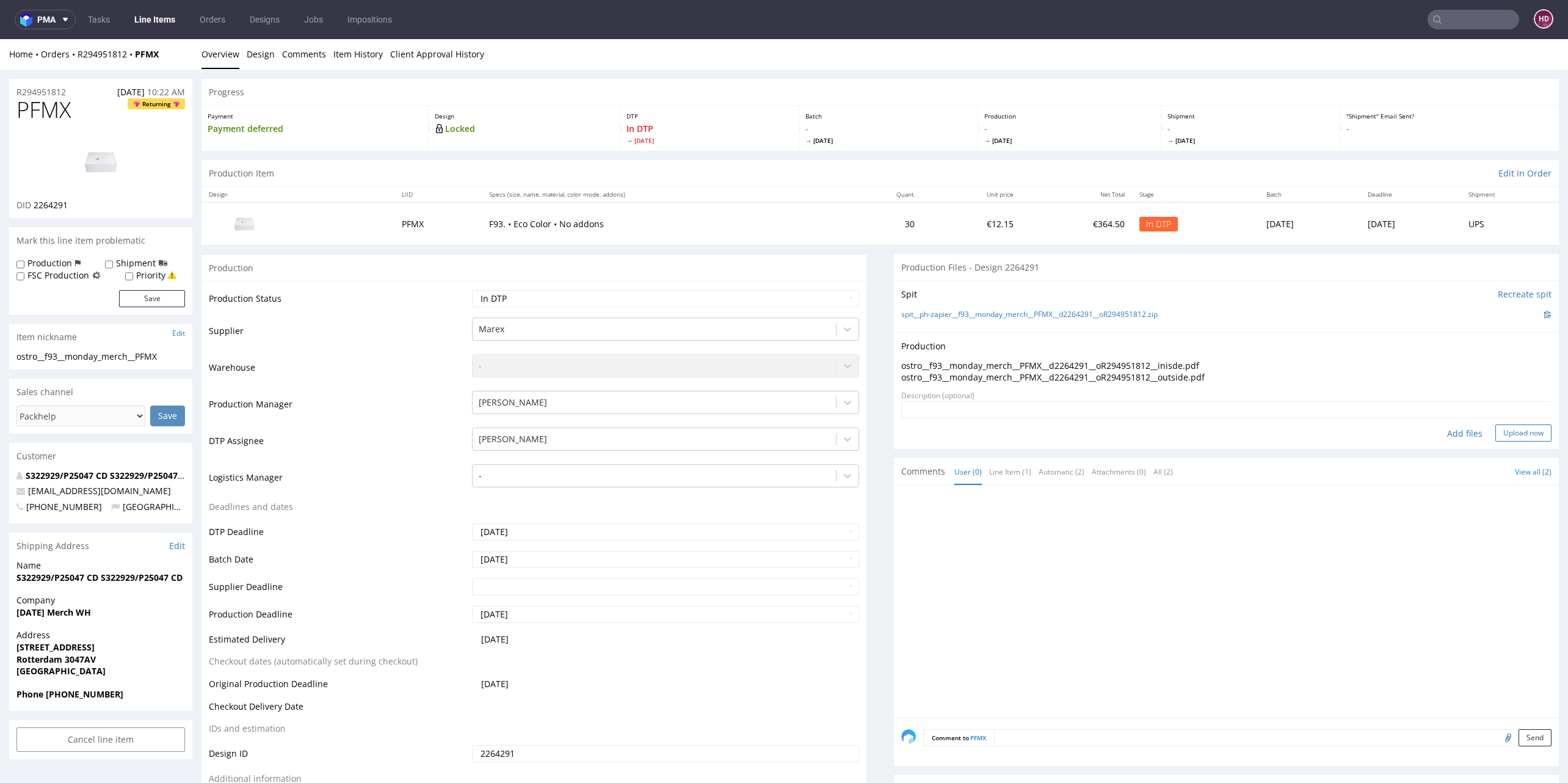
click at [1495, 432] on button "Upload now" at bounding box center [1523, 433] width 56 height 17
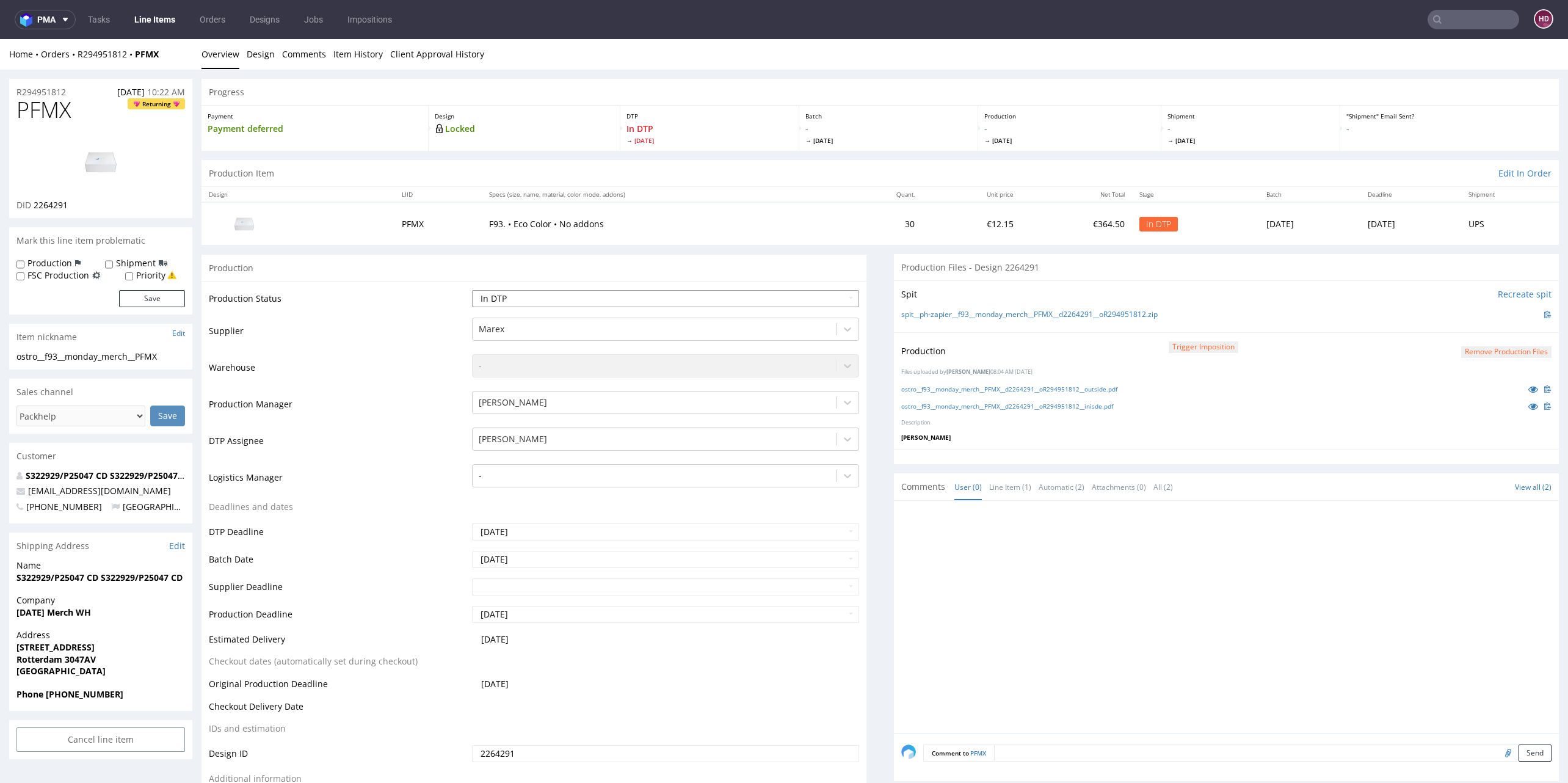
click at [563, 295] on select "Waiting for Artwork Waiting for Diecut Waiting for Mockup Waiting for DTP Waiti…" at bounding box center [666, 298] width 387 height 17
select select "dtp_production_ready"
click at [472, 290] on select "Waiting for Artwork Waiting for Diecut Waiting for Mockup Waiting for DTP Waiti…" at bounding box center [666, 298] width 387 height 17
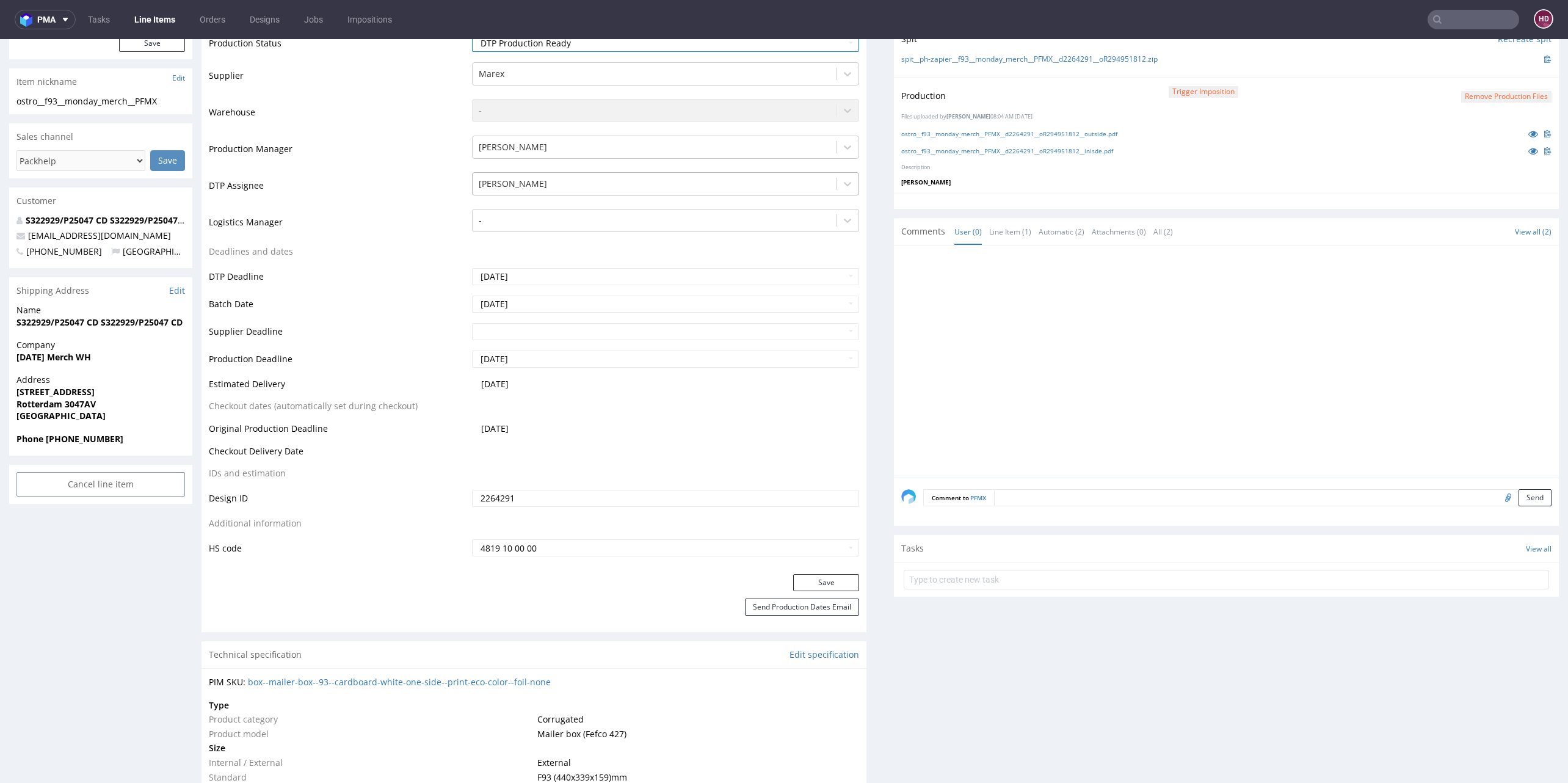
scroll to position [297, 0]
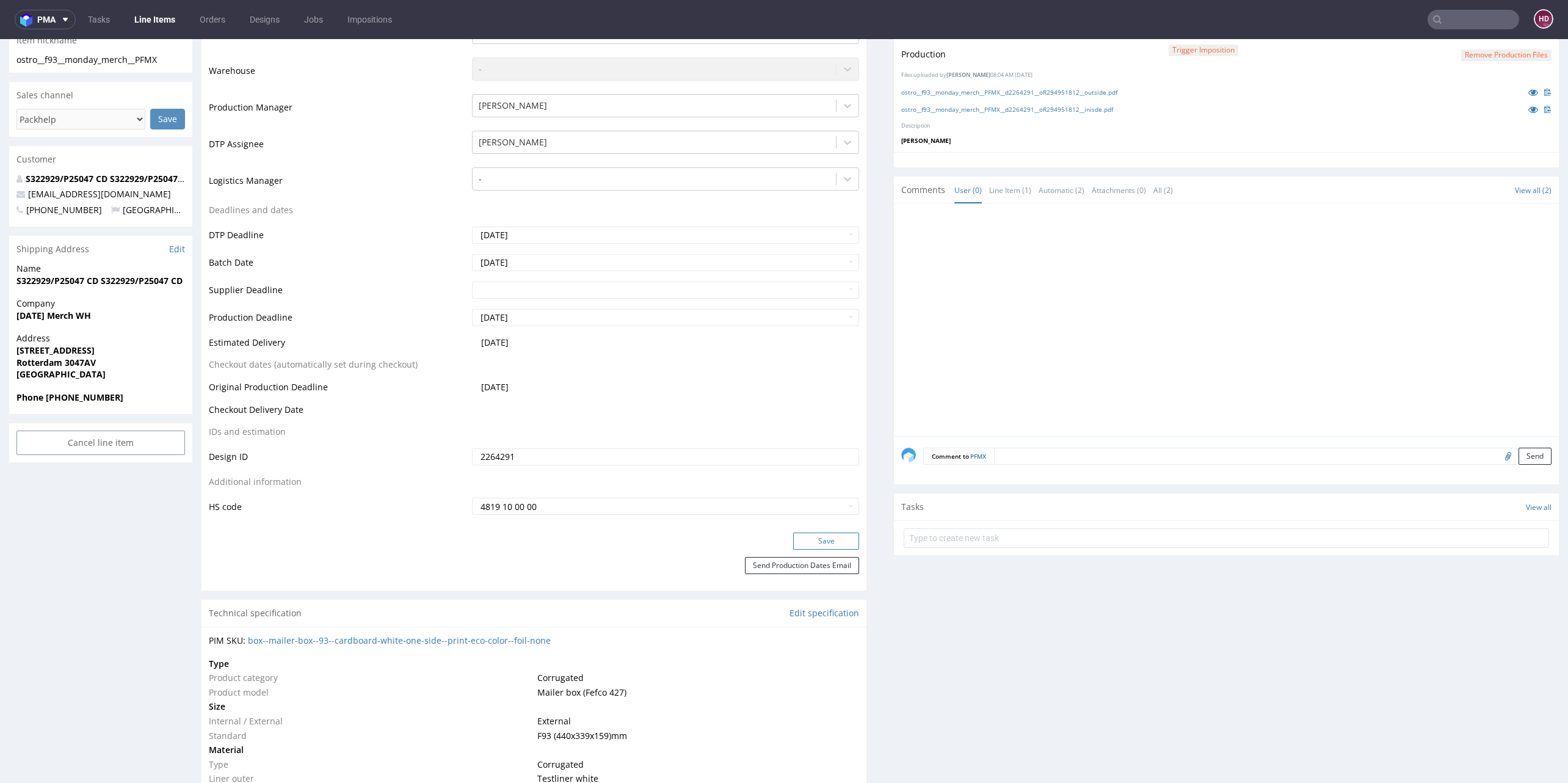
click at [793, 544] on button "Save" at bounding box center [826, 541] width 66 height 17
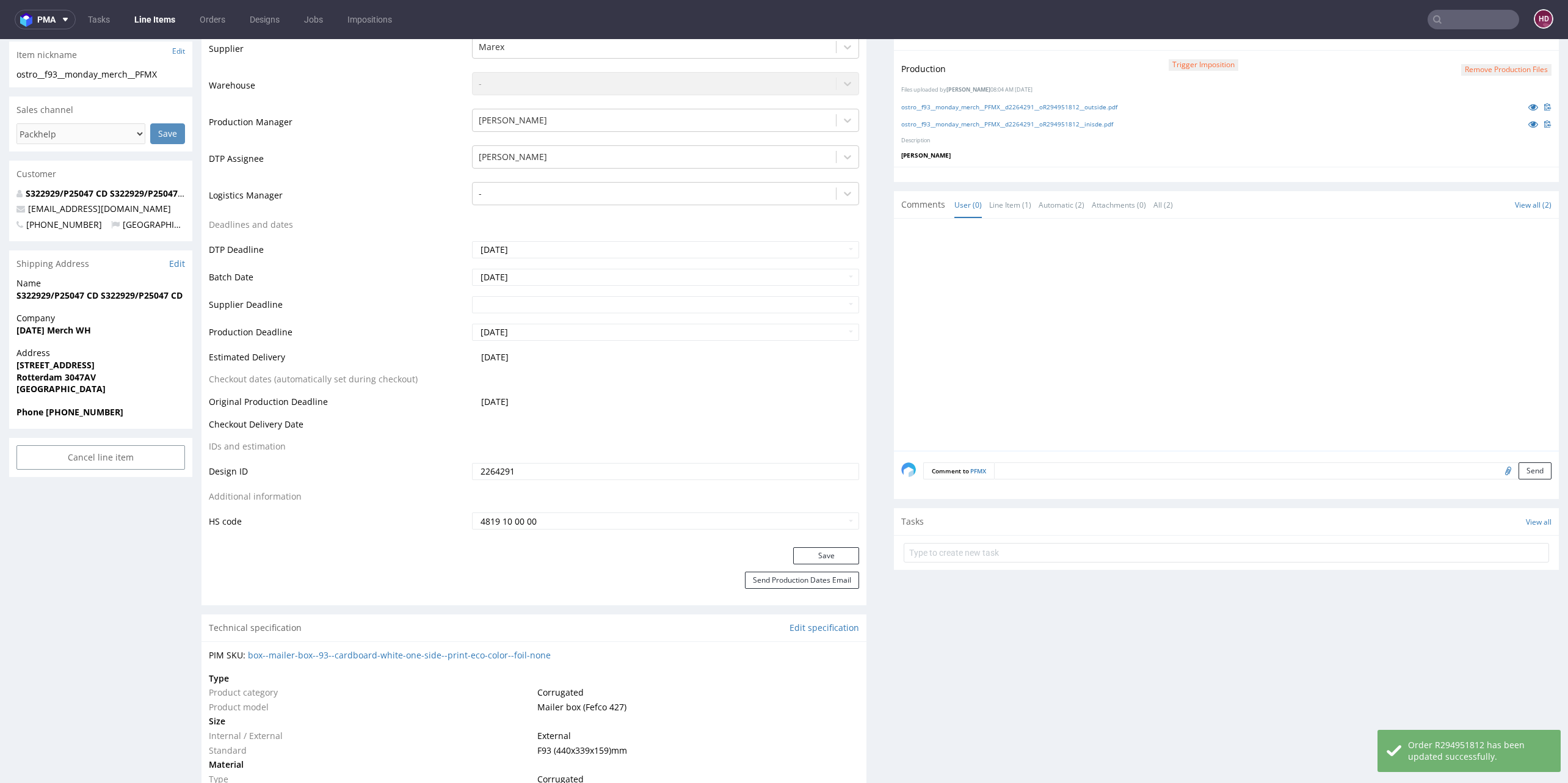
scroll to position [281, 0]
click at [1033, 107] on link "ostro__f93__monday_merch__PFMX__d2264291__oR294951812__outside.pdf" at bounding box center [1009, 108] width 216 height 8
click at [1053, 118] on div "ostro__f93__monday_merch__PFMX__d2264291__oR294951812__inisde.pdf" at bounding box center [1226, 125] width 650 height 14
click at [1053, 121] on link "ostro__f93__monday_merch__PFMX__d2264291__oR294951812__inisde.pdf" at bounding box center [1007, 125] width 212 height 8
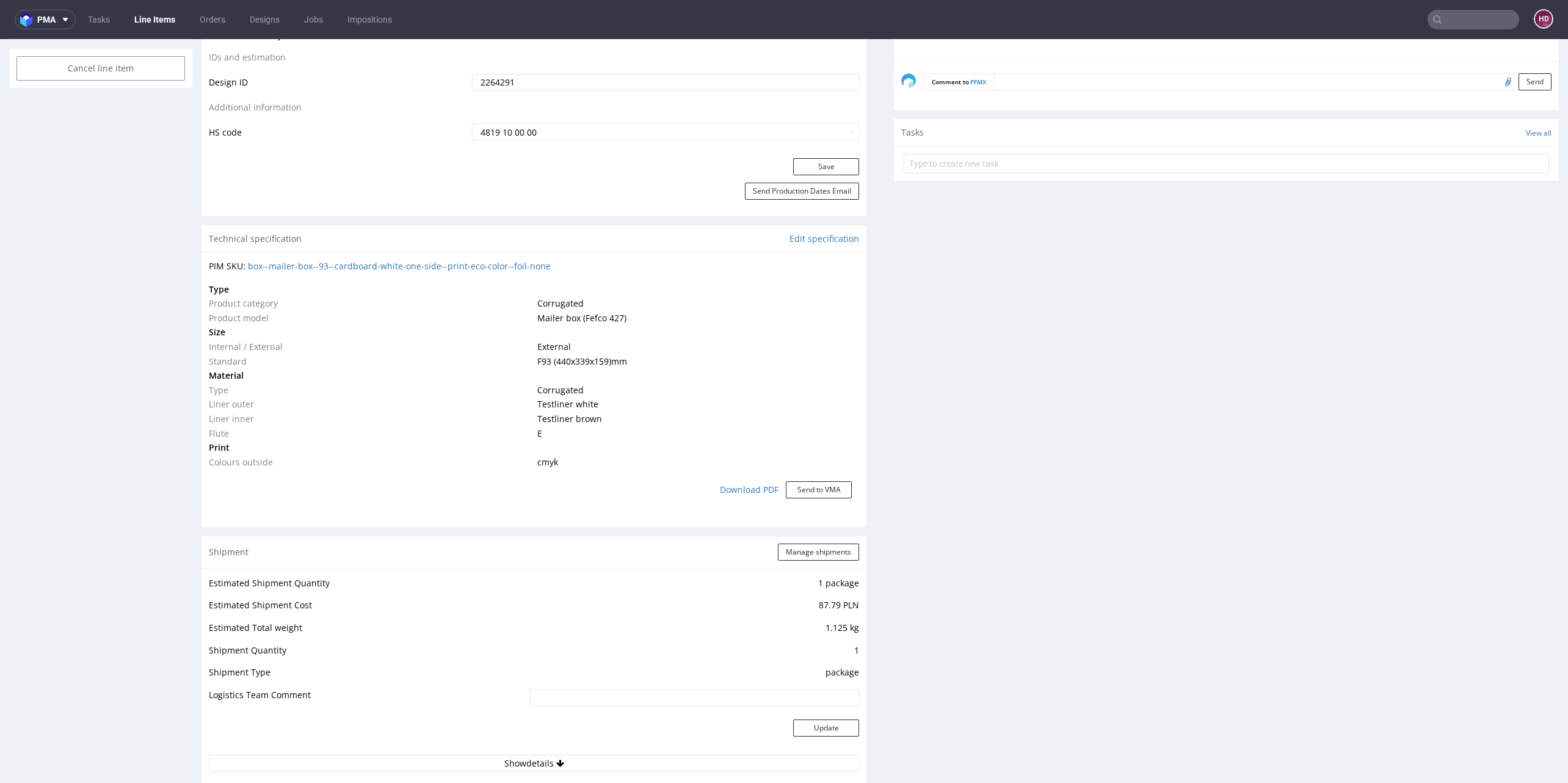
click at [164, 21] on link "Line Items" at bounding box center [154, 20] width 55 height 20
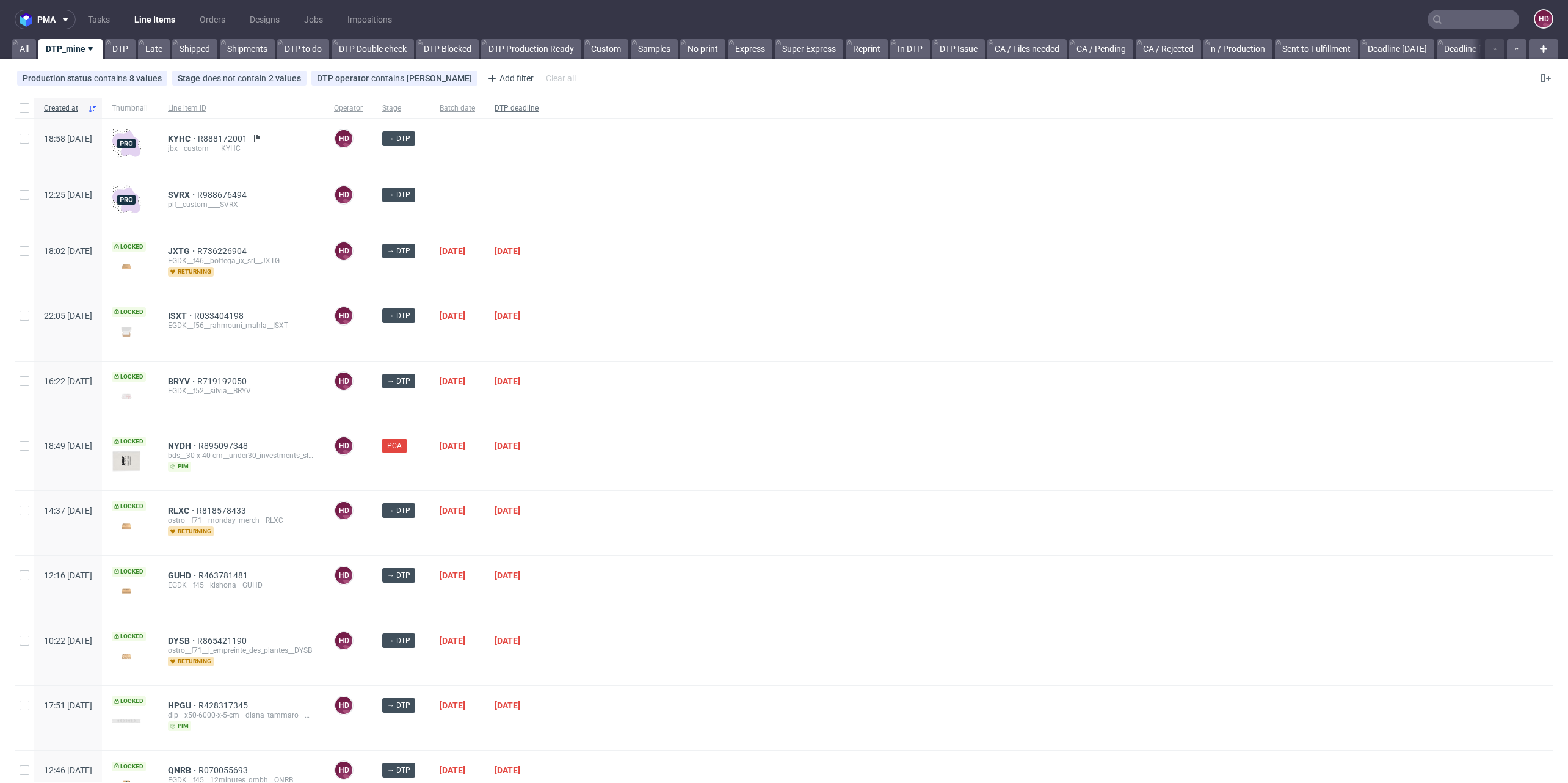
click at [538, 106] on span "DTP deadline" at bounding box center [516, 109] width 44 height 11
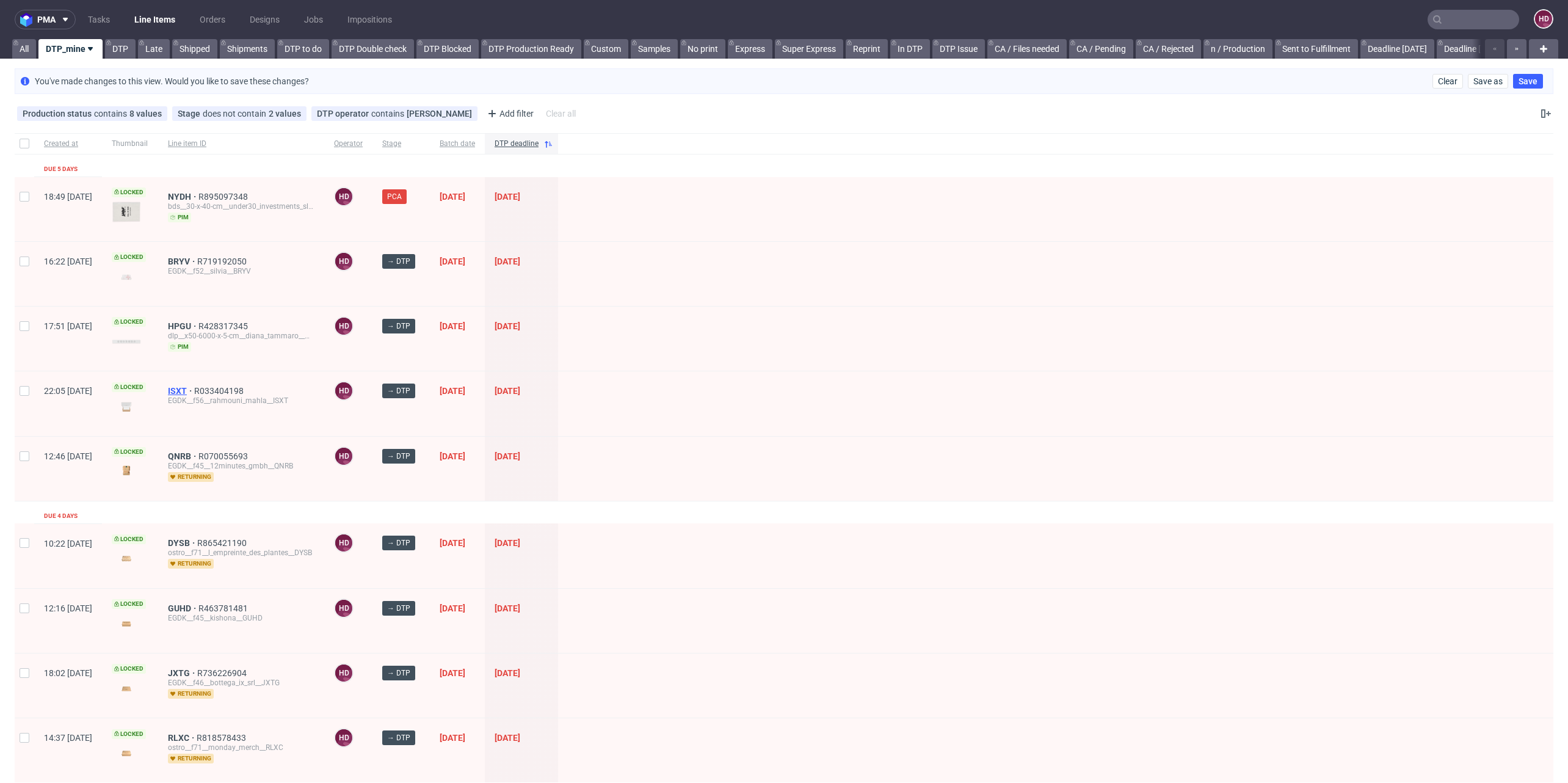
click at [194, 386] on span "ISXT" at bounding box center [181, 390] width 27 height 10
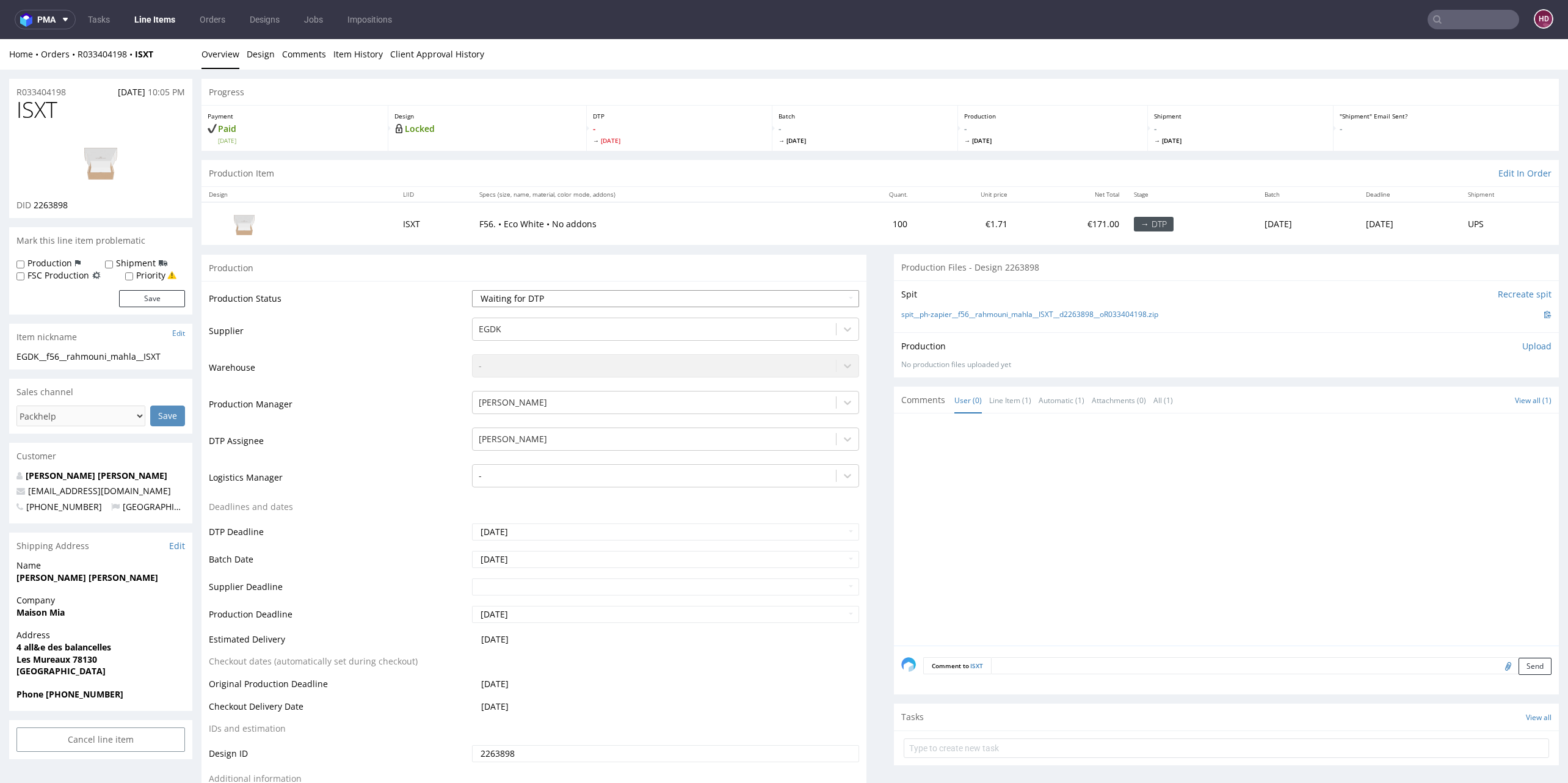
click at [540, 302] on select "Waiting for Artwork Waiting for Diecut Waiting for Mockup Waiting for DTP Waiti…" at bounding box center [666, 298] width 387 height 17
select select "dtp_in_process"
click at [472, 290] on select "Waiting for Artwork Waiting for Diecut Waiting for Mockup Waiting for DTP Waiti…" at bounding box center [666, 298] width 387 height 17
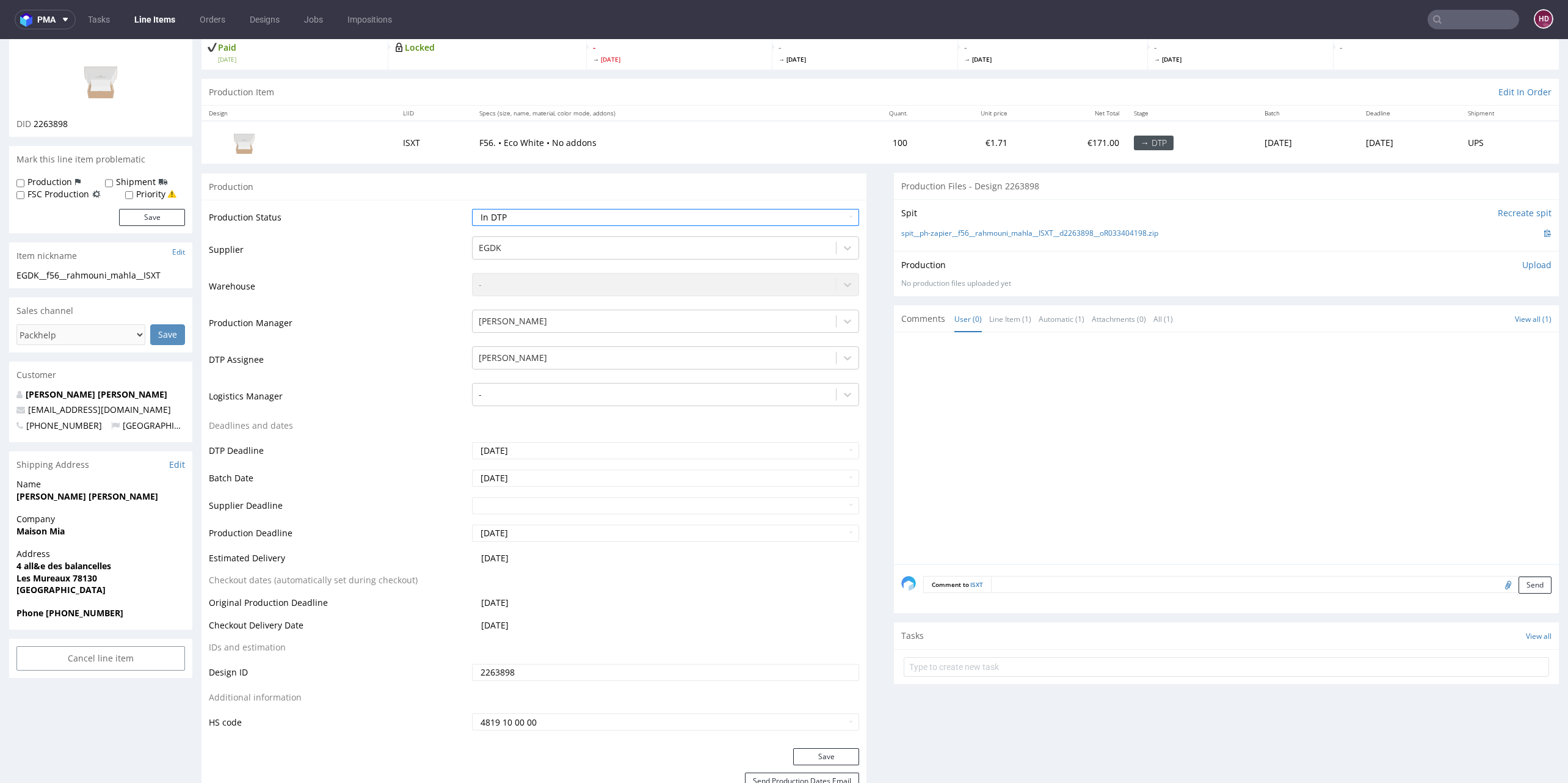
scroll to position [77, 0]
click at [818, 756] on button "Save" at bounding box center [826, 760] width 66 height 17
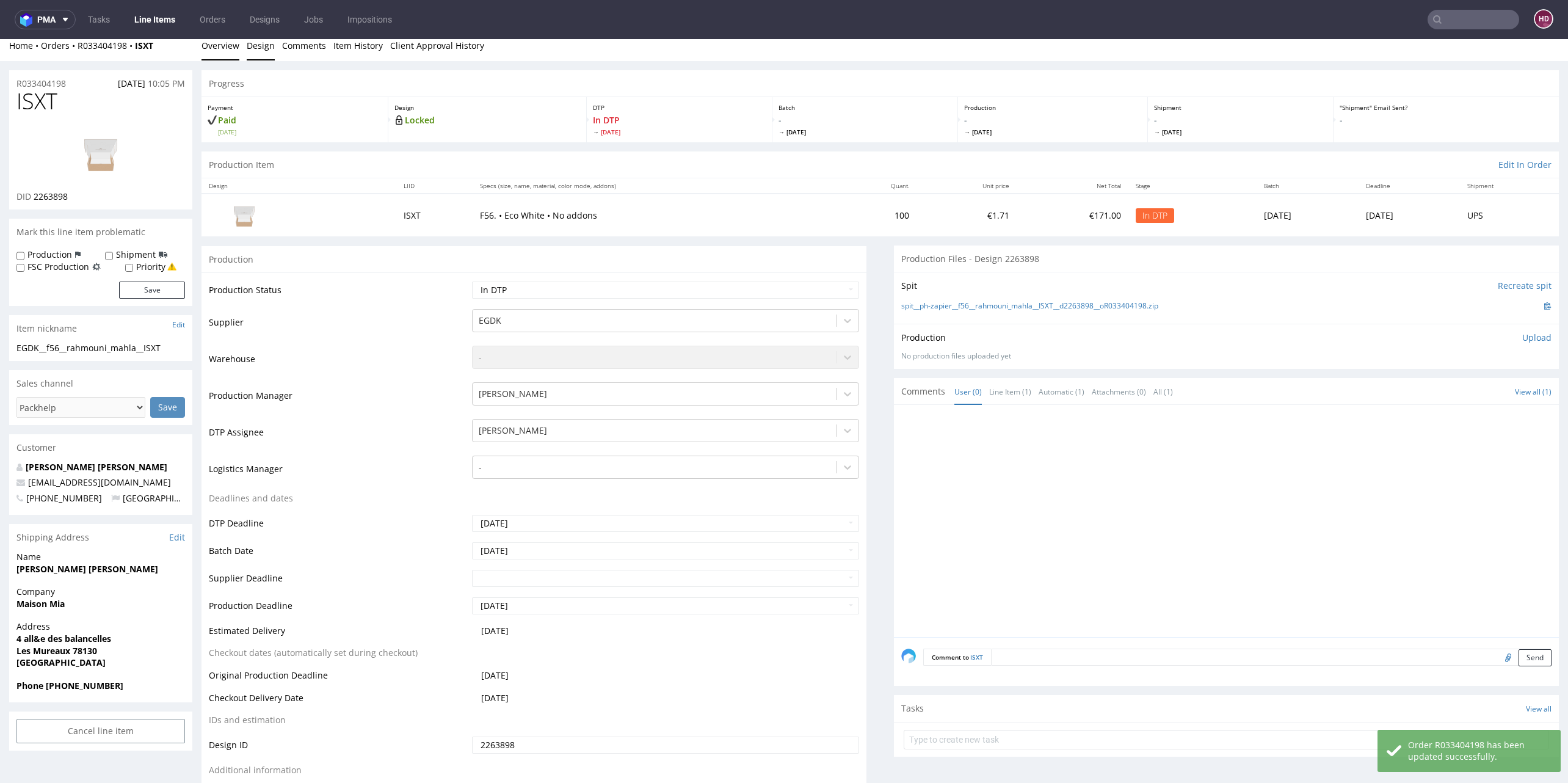
scroll to position [0, 0]
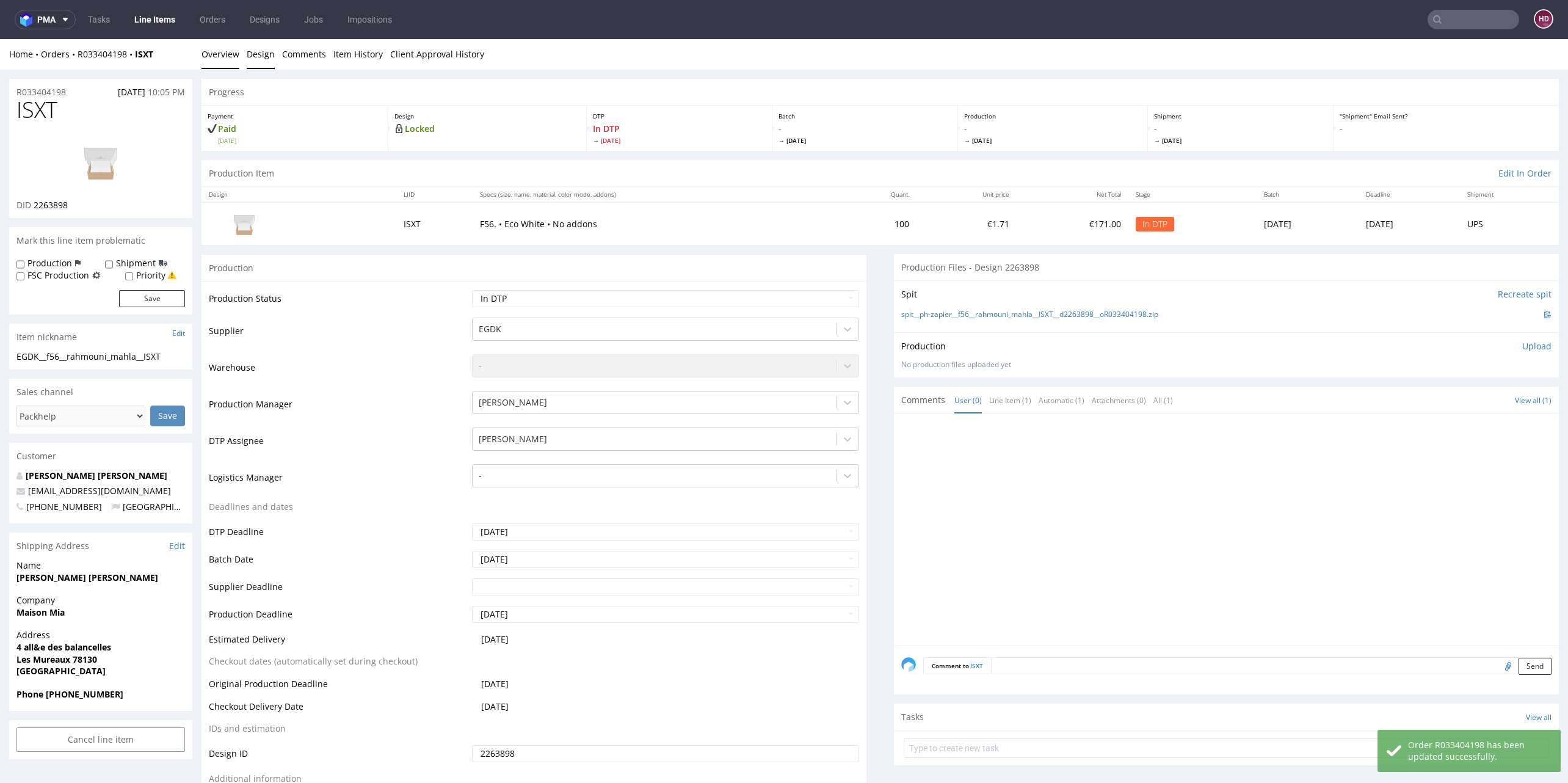
click at [263, 61] on link "Design" at bounding box center [260, 53] width 28 height 30
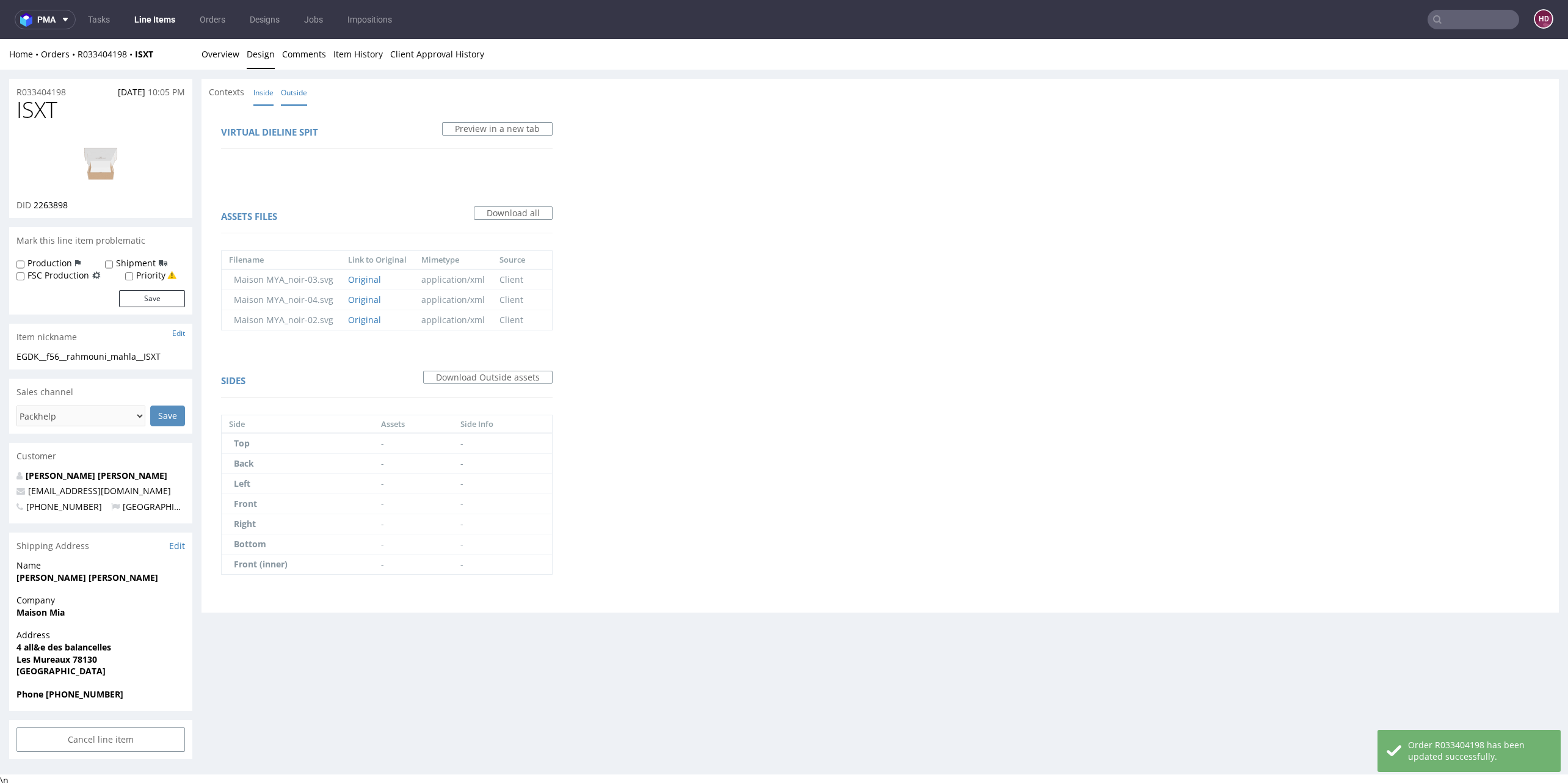
click at [262, 85] on link "Inside" at bounding box center [263, 93] width 21 height 27
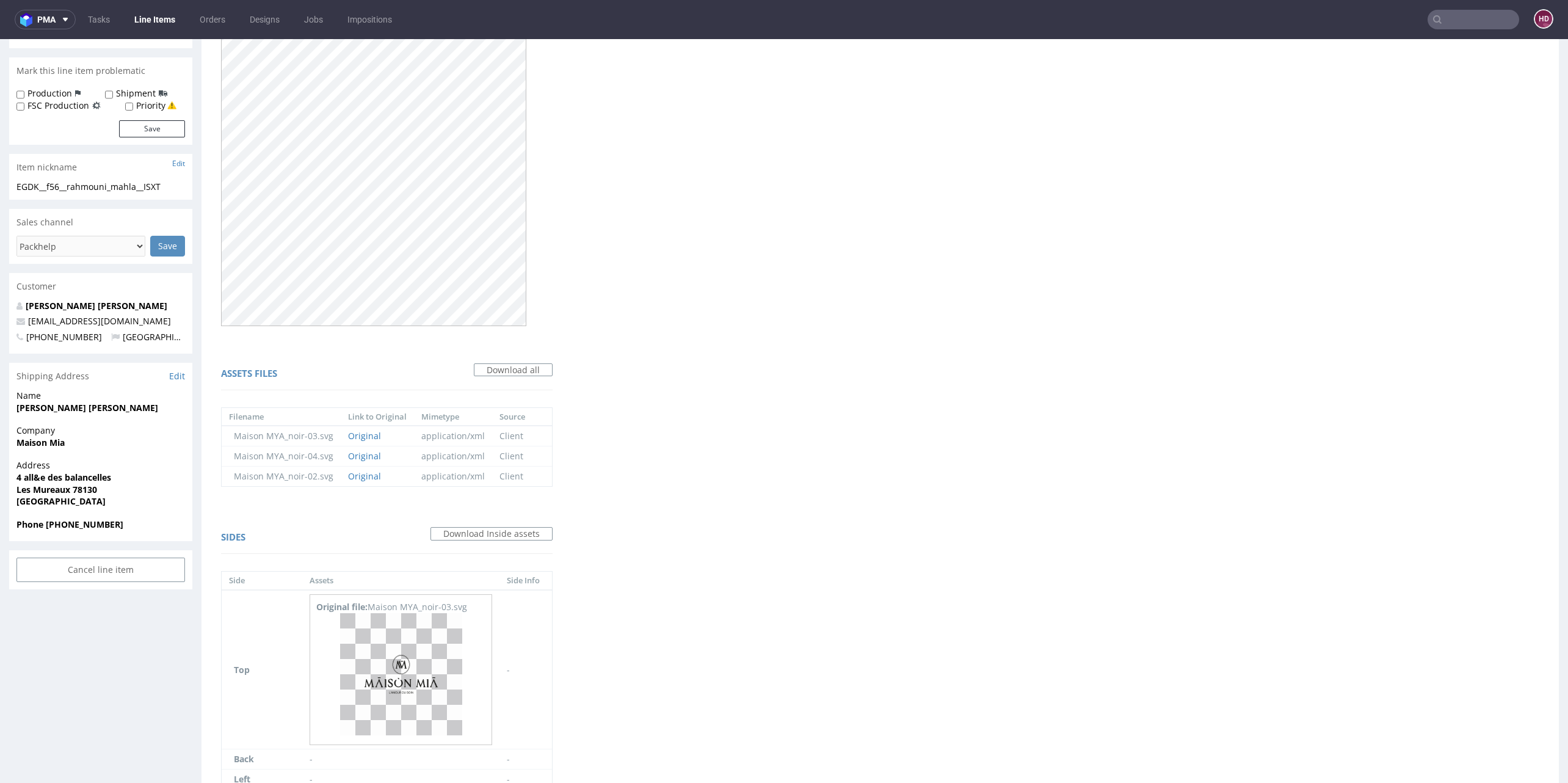
scroll to position [173, 0]
click at [513, 531] on link "Download Inside assets" at bounding box center [491, 531] width 122 height 14
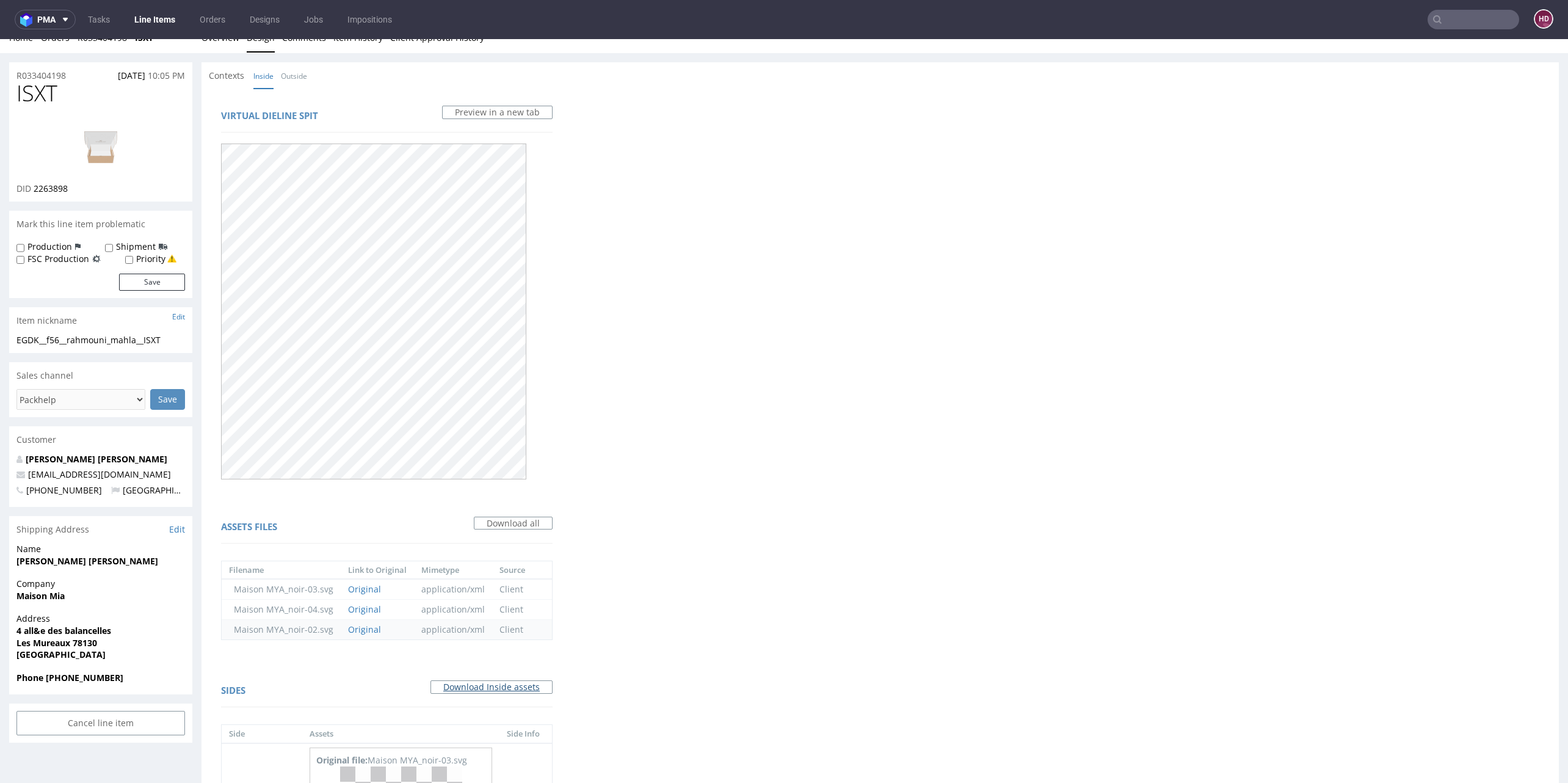
scroll to position [0, 0]
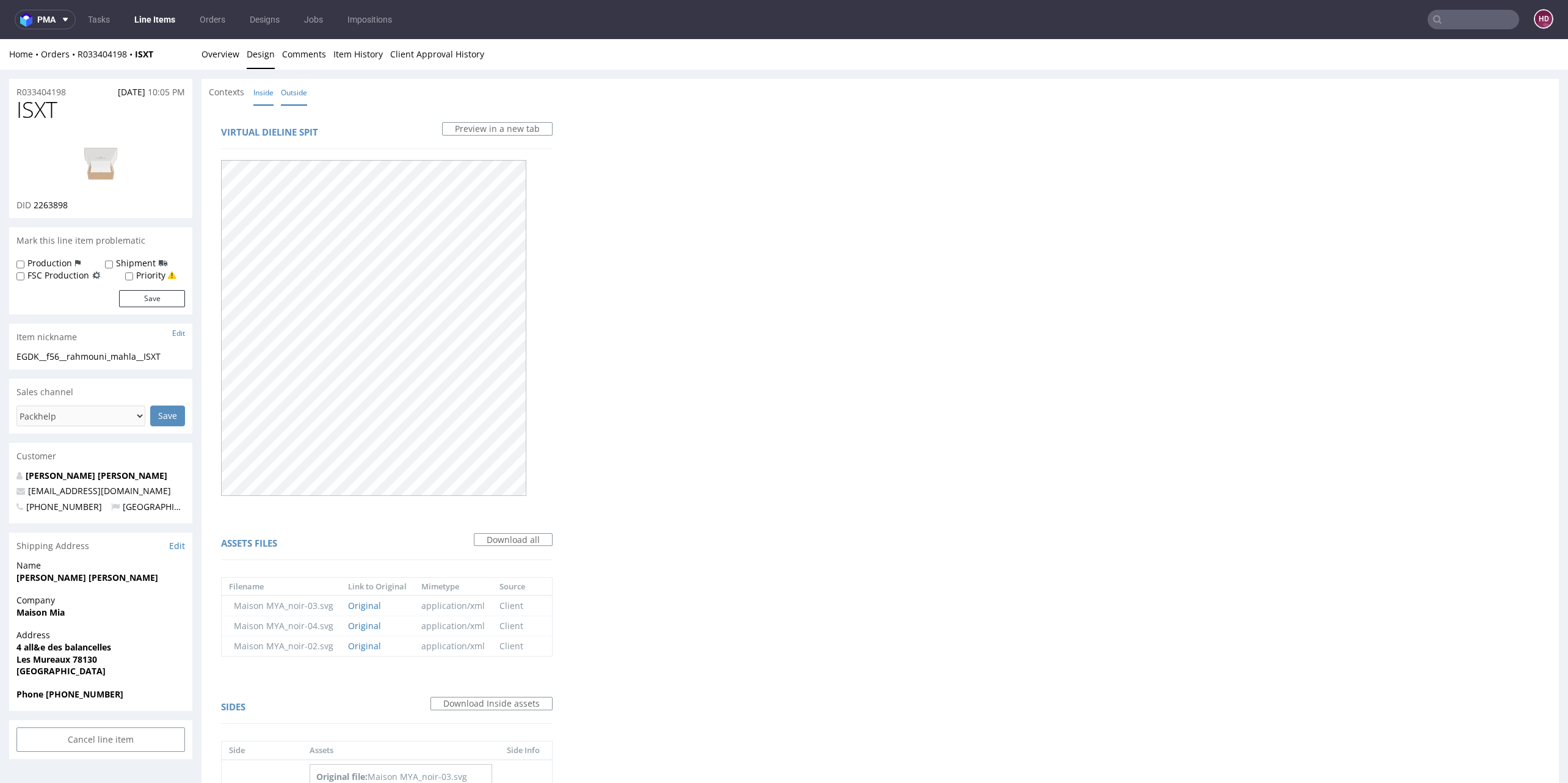
click at [300, 89] on link "Outside" at bounding box center [294, 93] width 27 height 27
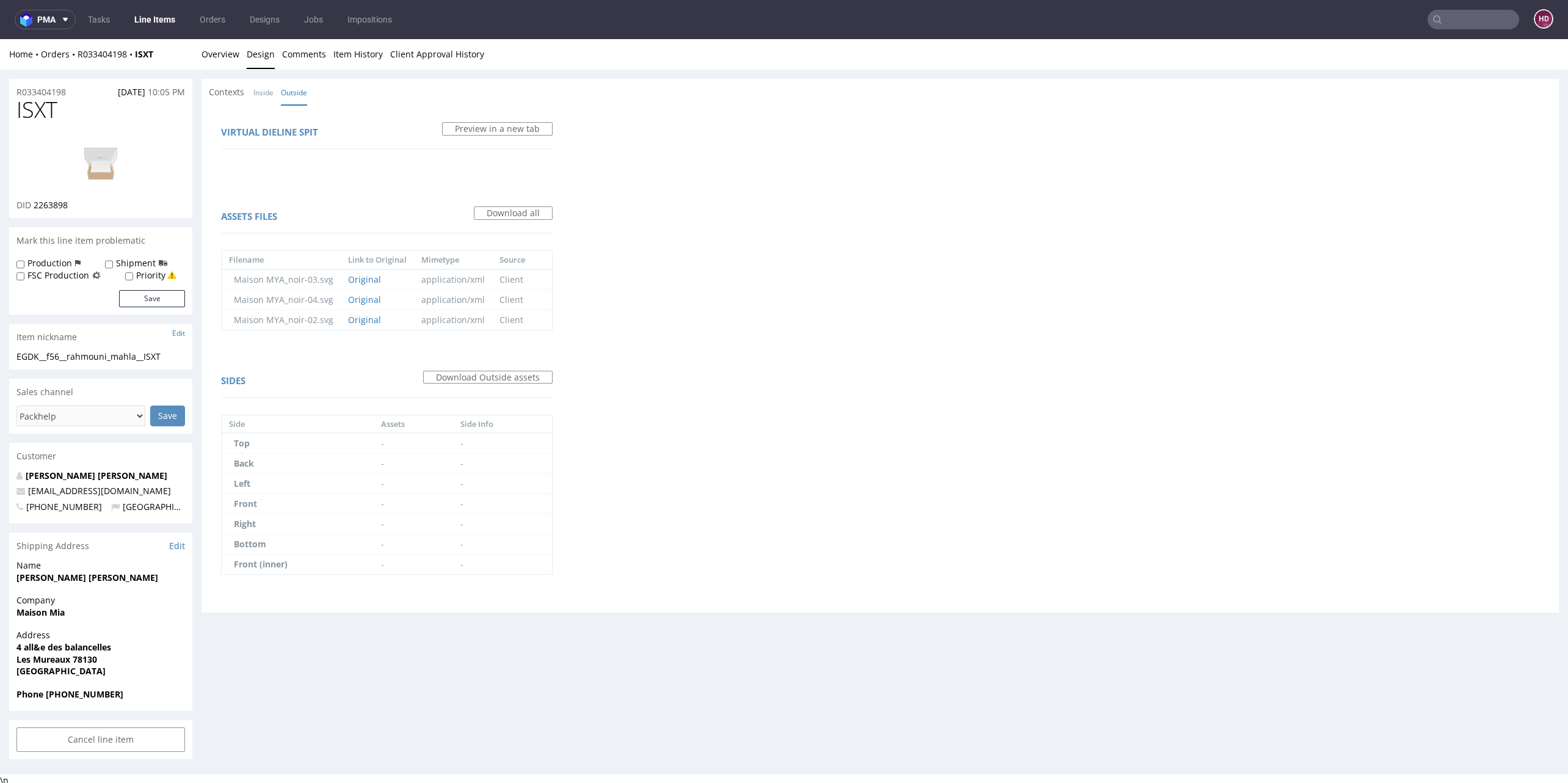
click at [107, 170] on img at bounding box center [100, 162] width 98 height 55
click at [233, 55] on link "Overview" at bounding box center [220, 53] width 38 height 30
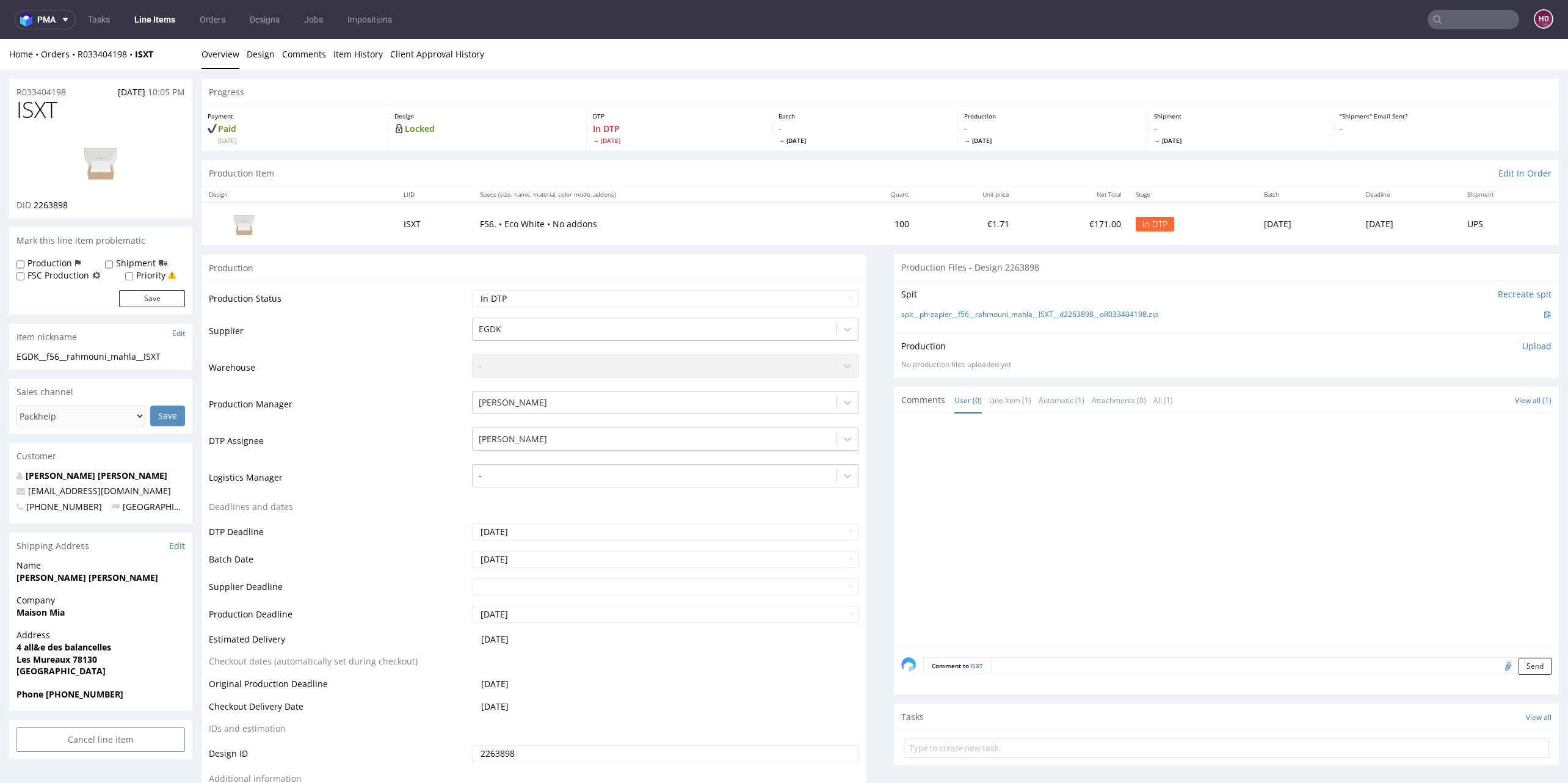
click at [184, 360] on div "EGDK__f56__rahmouni_mahla__ISXT" at bounding box center [101, 357] width 169 height 12
drag, startPoint x: 186, startPoint y: 358, endPoint x: 6, endPoint y: 360, distance: 180.0
copy div "EGDK__f56__rahmouni_mahla__ISXT"
click at [71, 92] on div "R033404198 [DATE] 10:05 PM" at bounding box center [100, 89] width 183 height 20
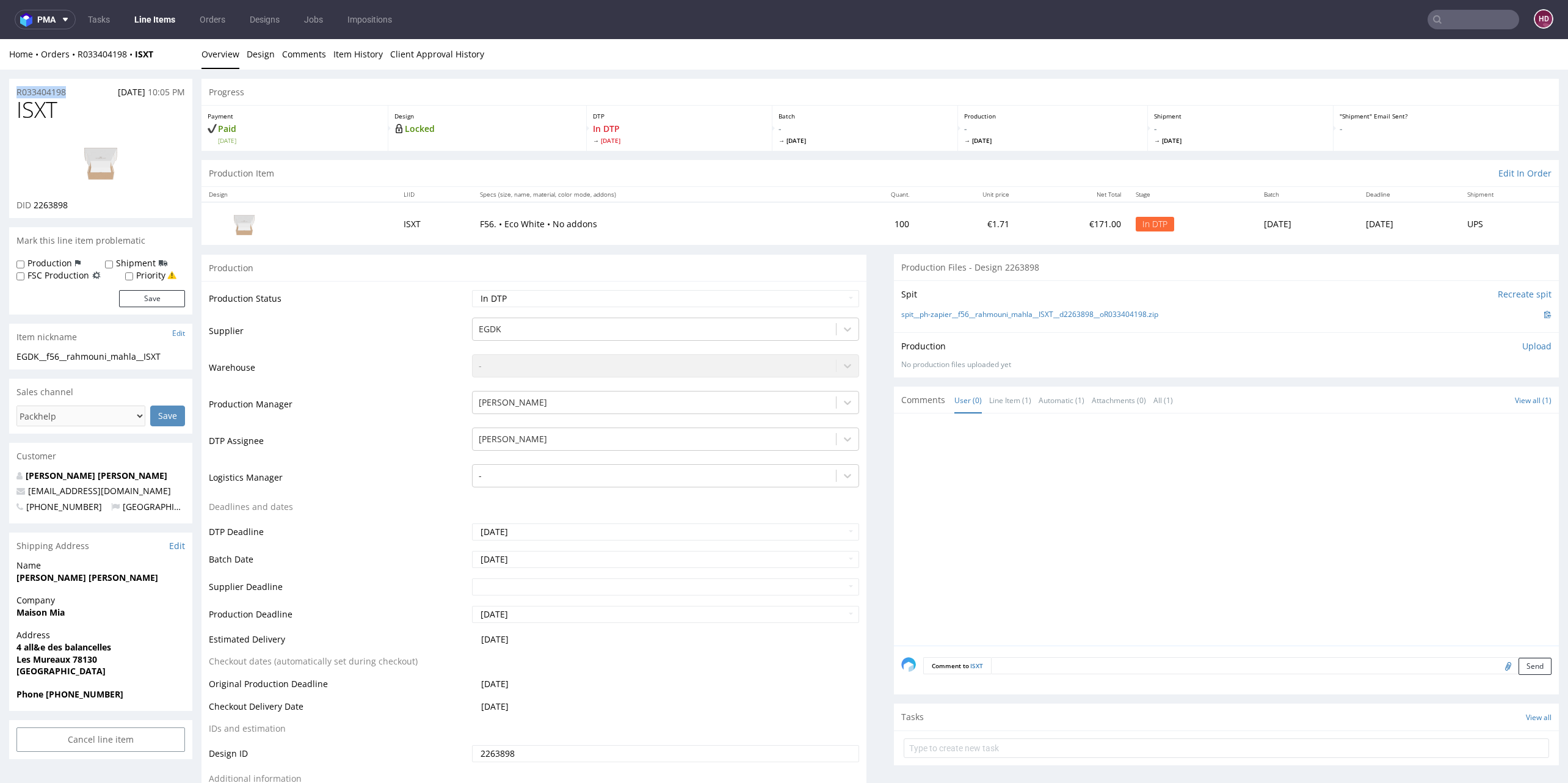
drag, startPoint x: 71, startPoint y: 92, endPoint x: 11, endPoint y: 93, distance: 60.0
click at [11, 93] on div "R033404198 [DATE] 10:05 PM" at bounding box center [100, 89] width 183 height 20
copy p "R033404198"
click at [80, 207] on div "DID 2263898" at bounding box center [101, 205] width 169 height 12
click at [36, 204] on div "DID 2263898" at bounding box center [101, 205] width 169 height 12
